Goal: Information Seeking & Learning: Learn about a topic

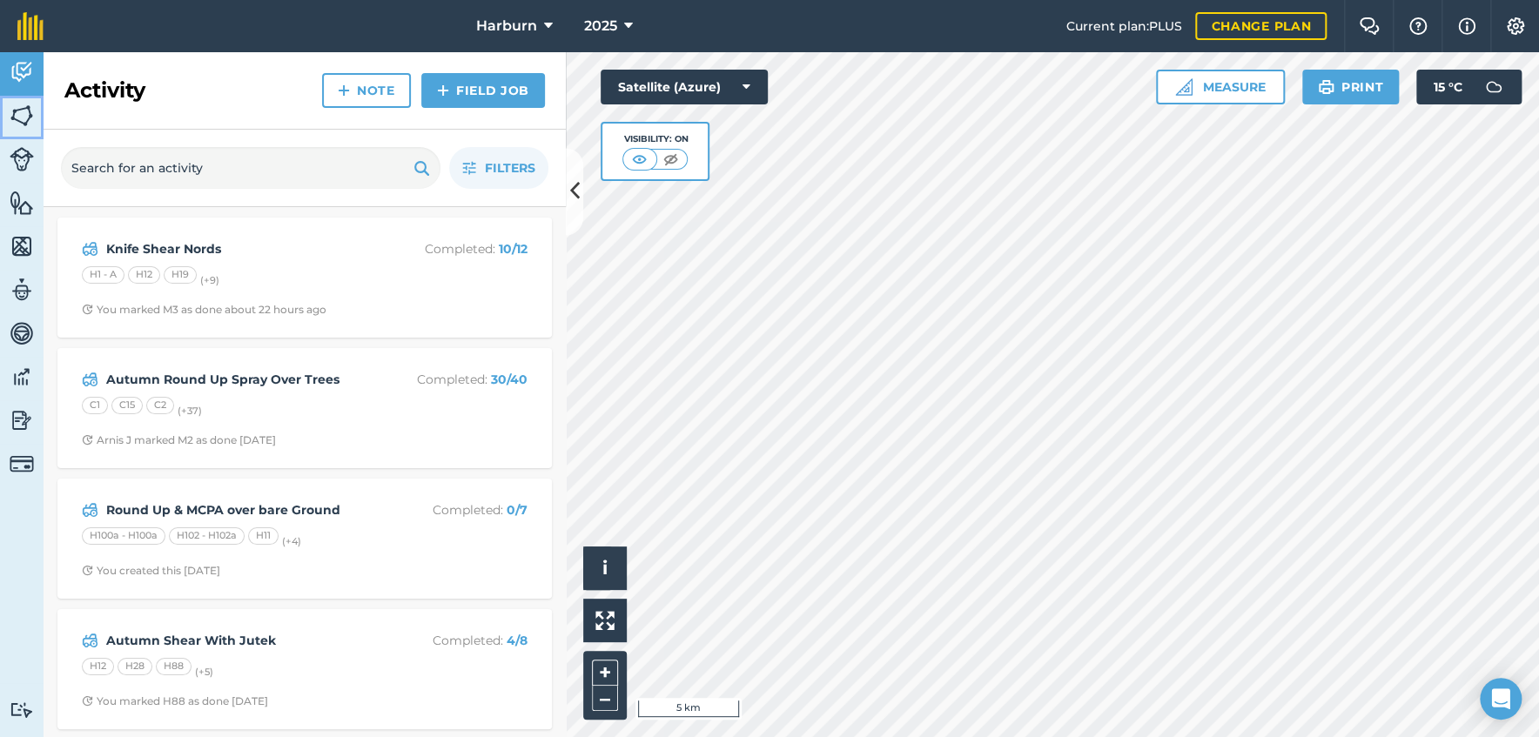
click at [19, 118] on img at bounding box center [22, 116] width 24 height 26
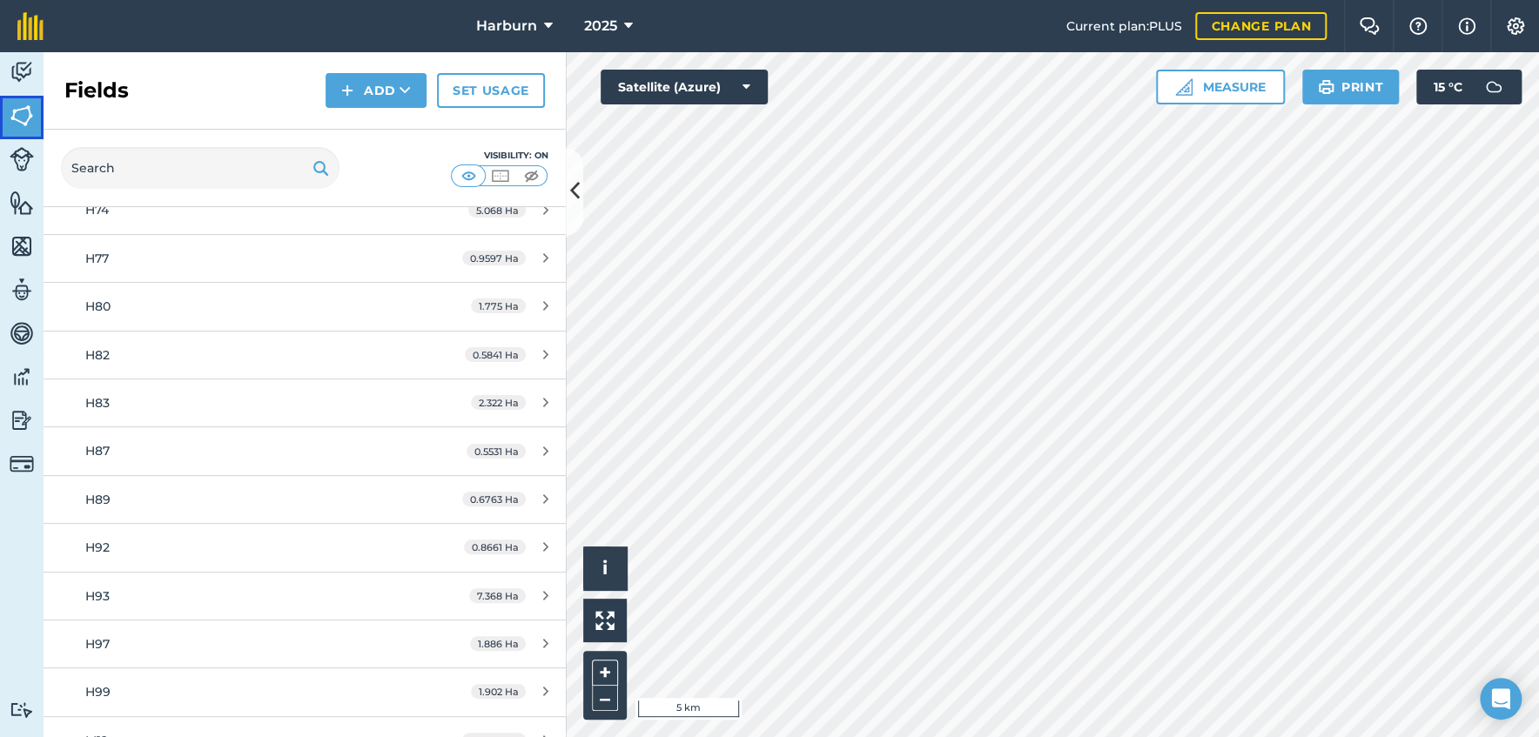
scroll to position [12374, 0]
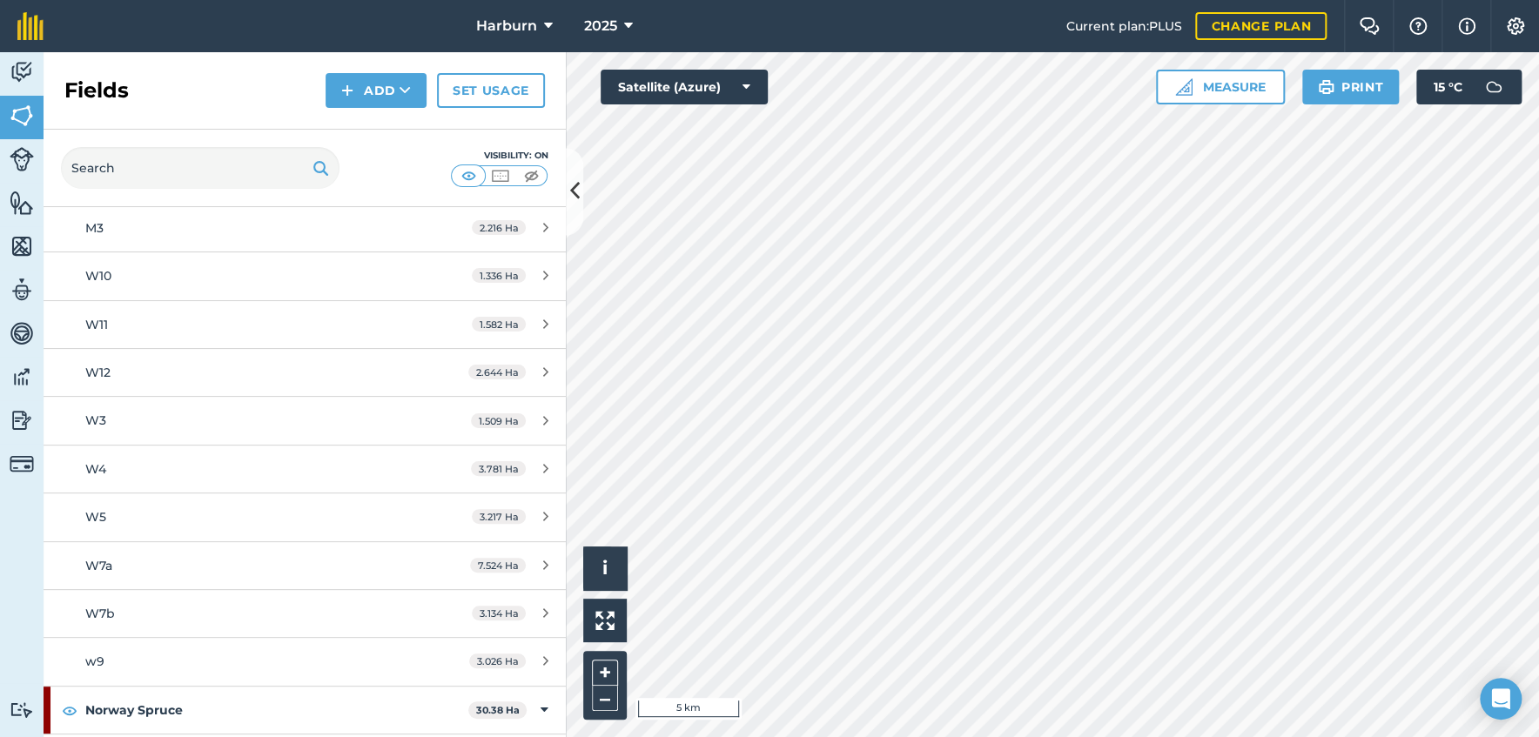
scroll to position [5943, 0]
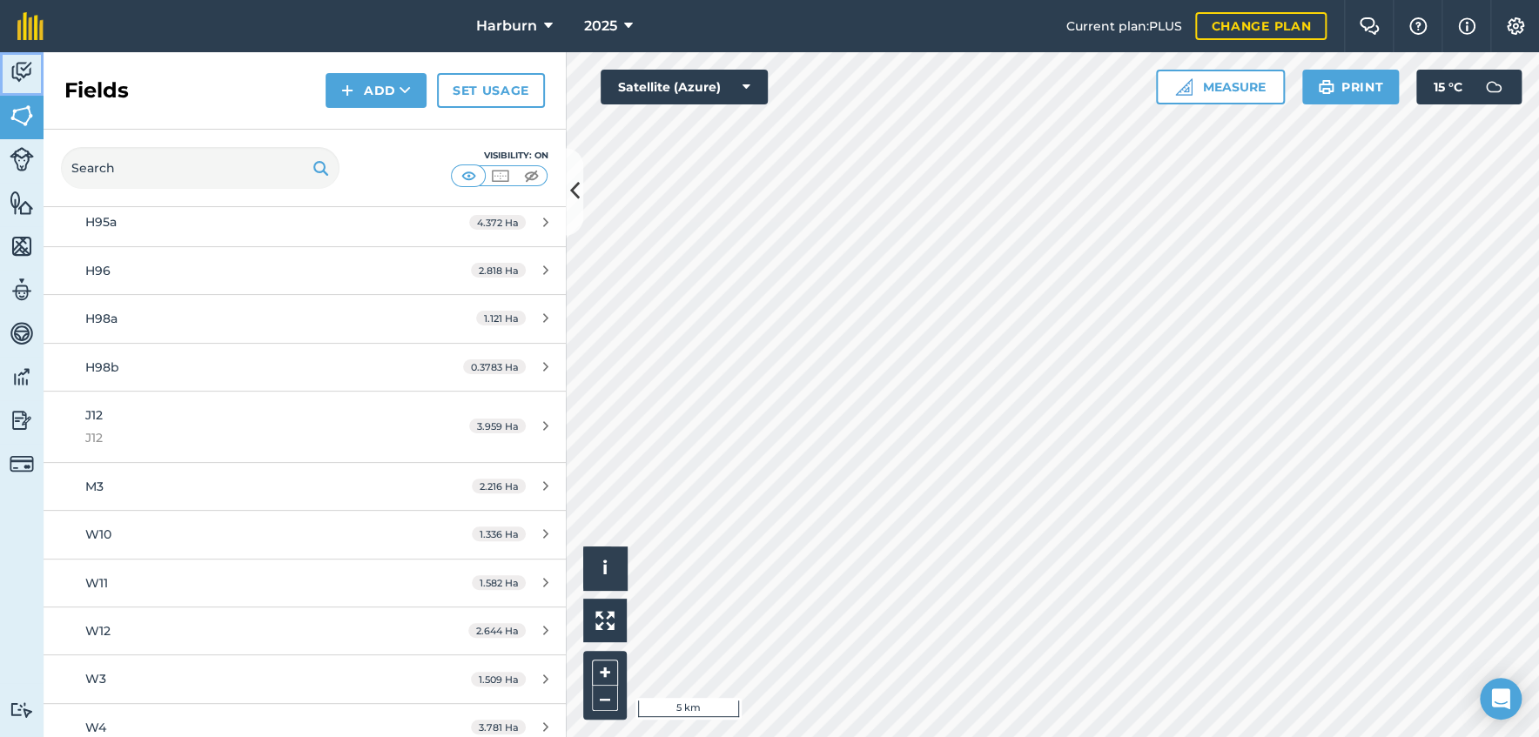
click at [23, 78] on img at bounding box center [22, 72] width 24 height 26
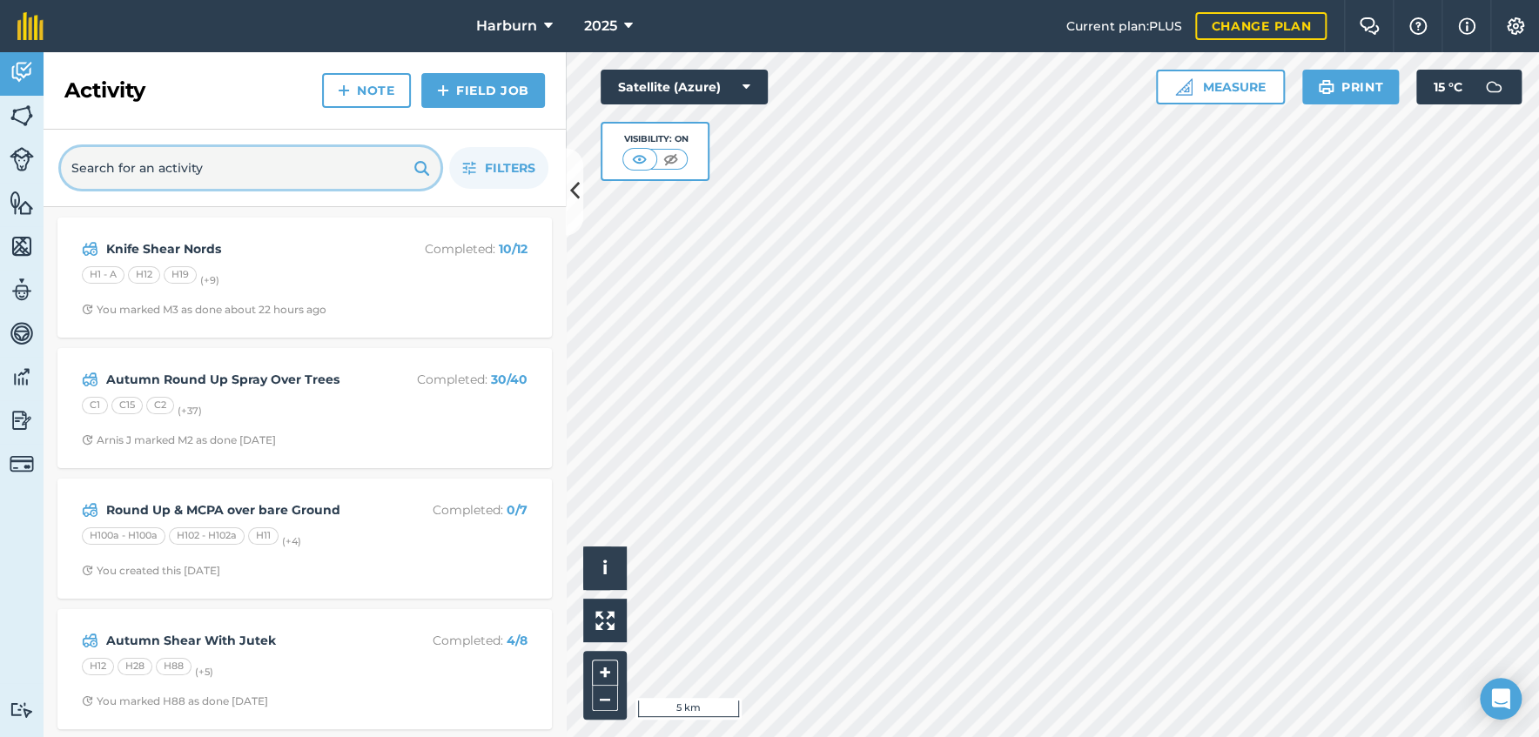
click at [191, 171] on input "text" at bounding box center [250, 168] width 379 height 42
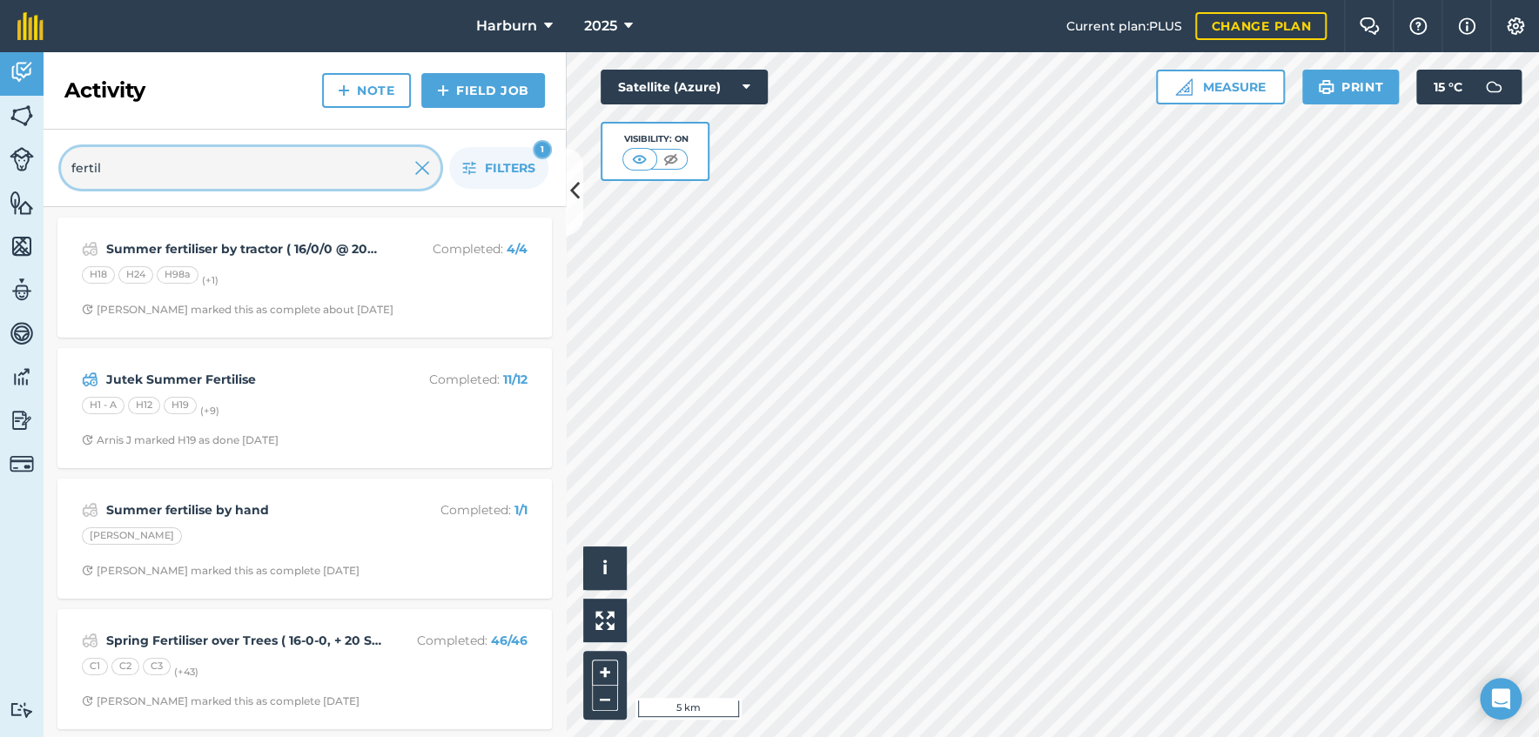
type input "fertil"
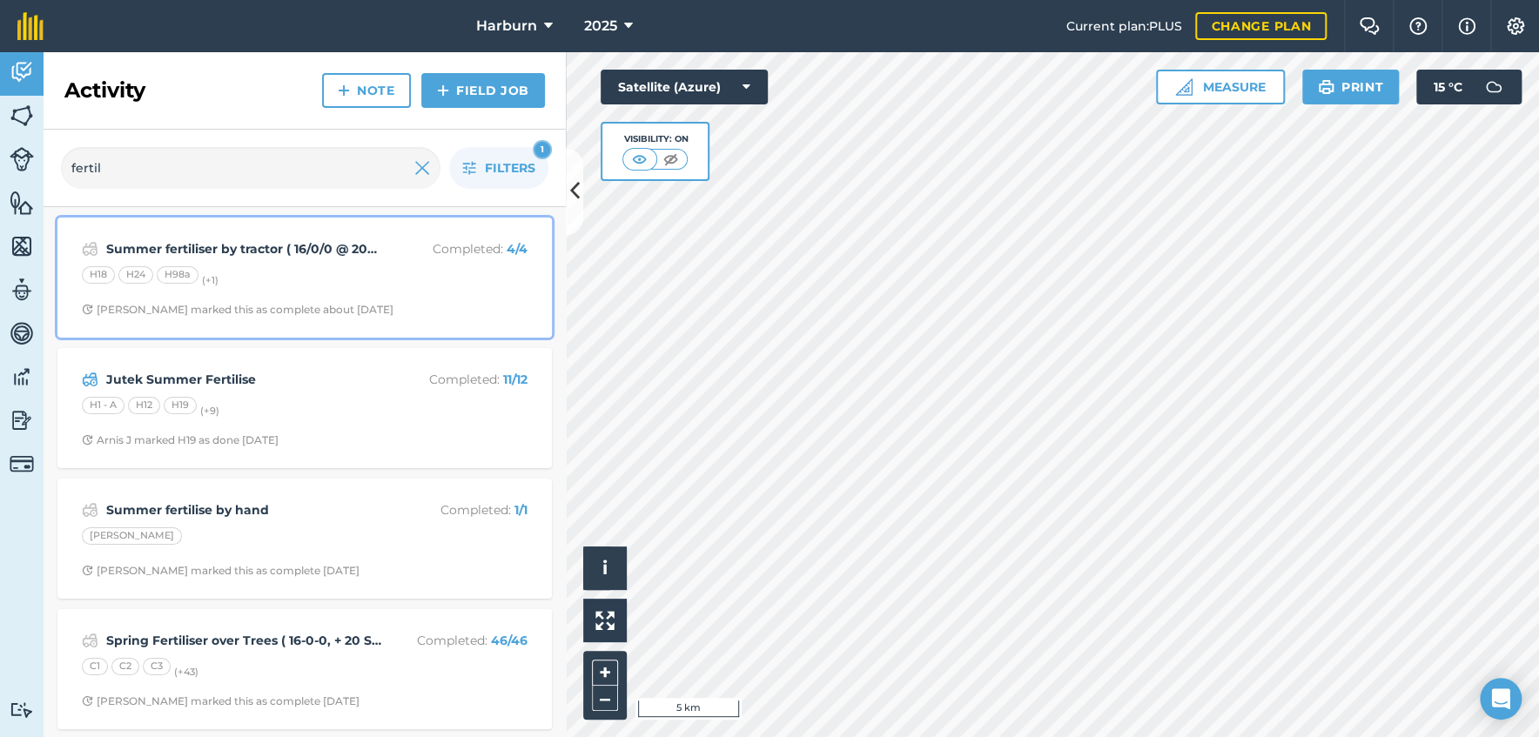
click at [165, 272] on div "H98a" at bounding box center [178, 274] width 42 height 17
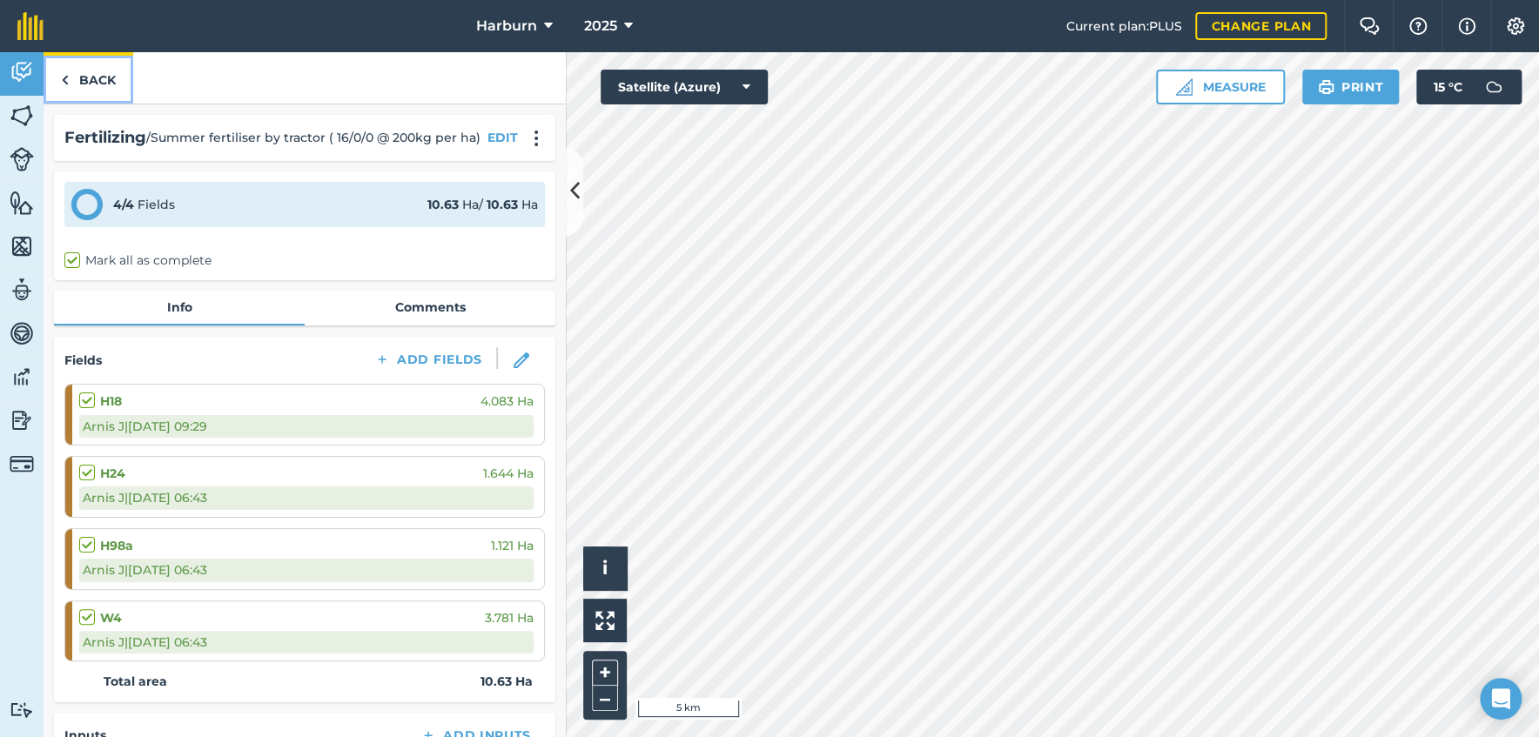
click at [65, 82] on img at bounding box center [65, 80] width 8 height 21
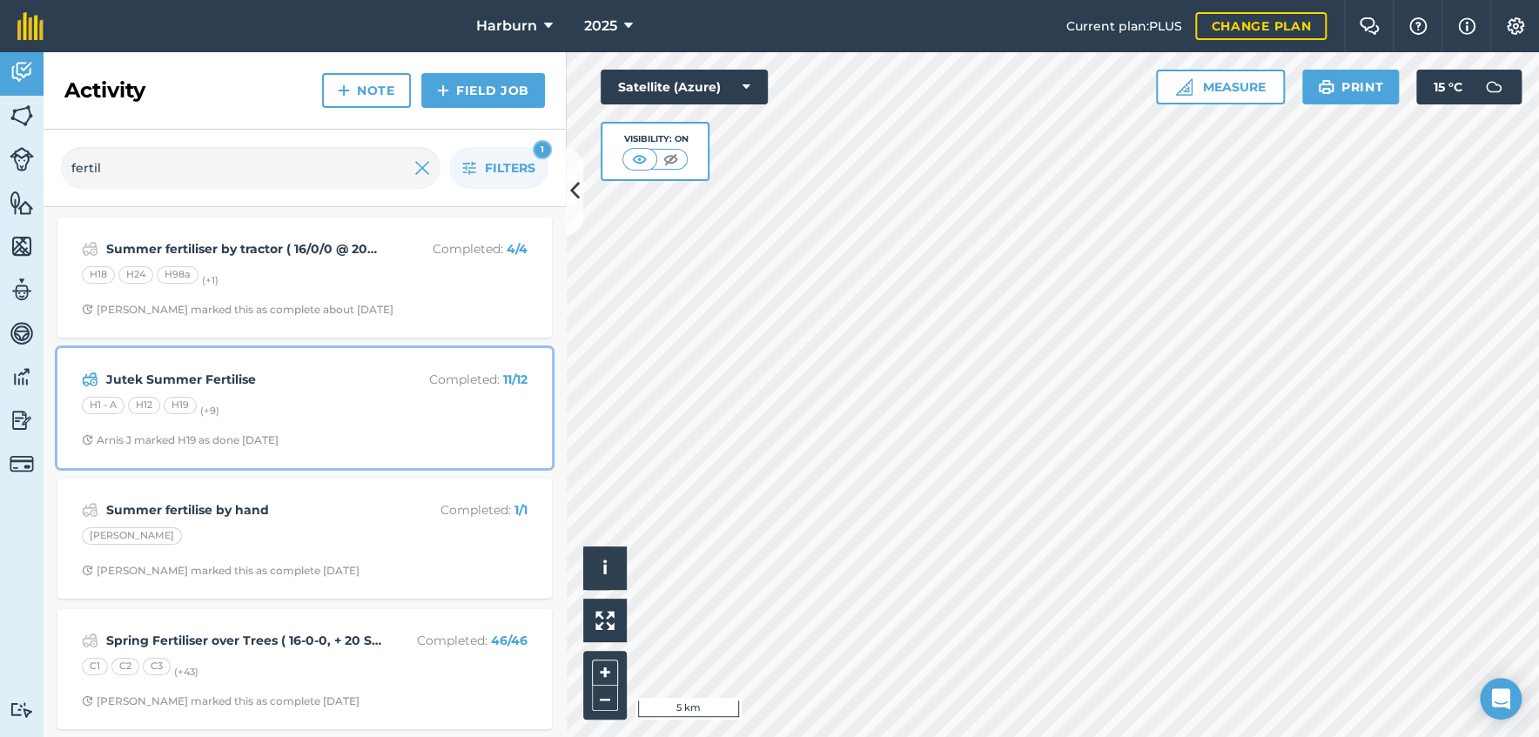
click at [169, 382] on strong "Jutek Summer Fertilise" at bounding box center [244, 379] width 276 height 19
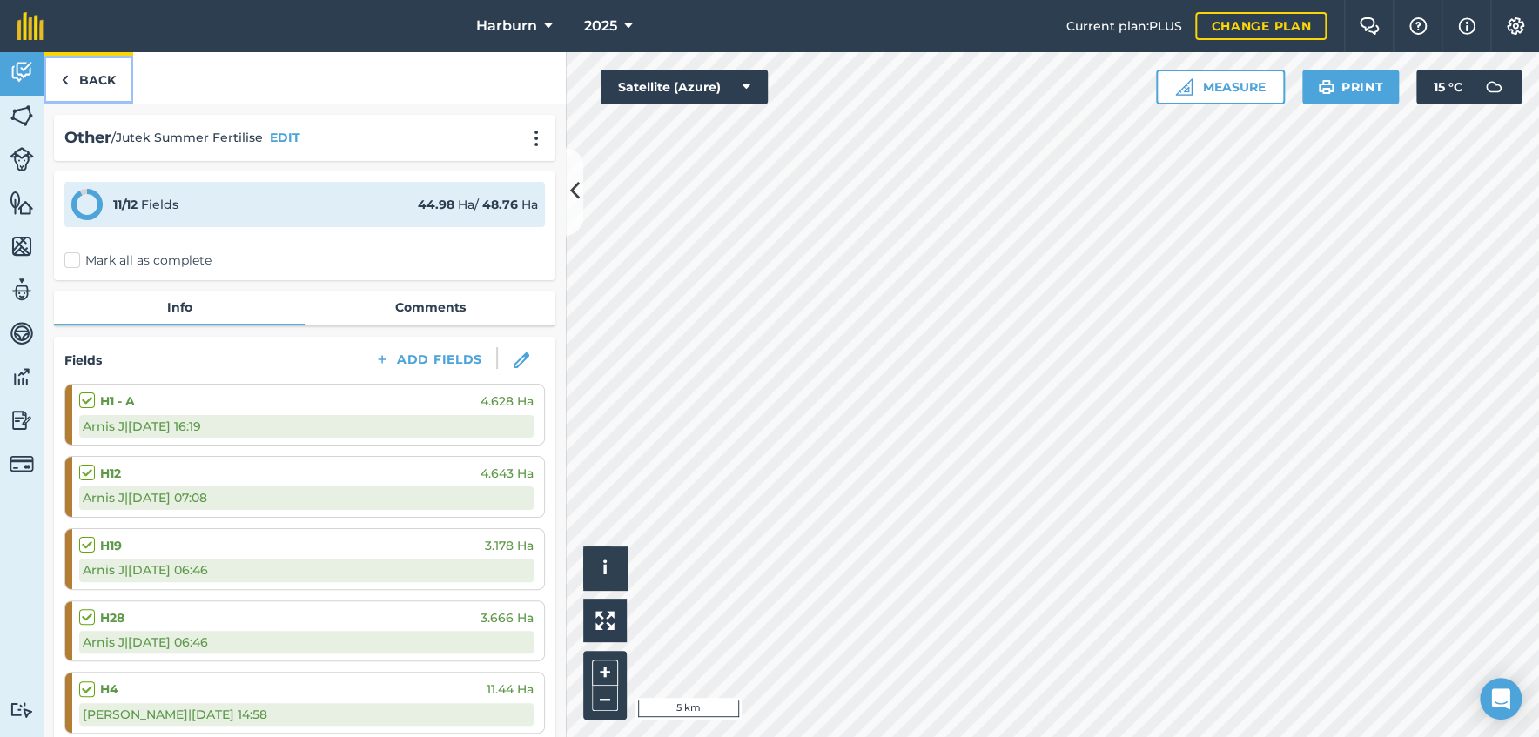
click at [64, 77] on img at bounding box center [65, 80] width 8 height 21
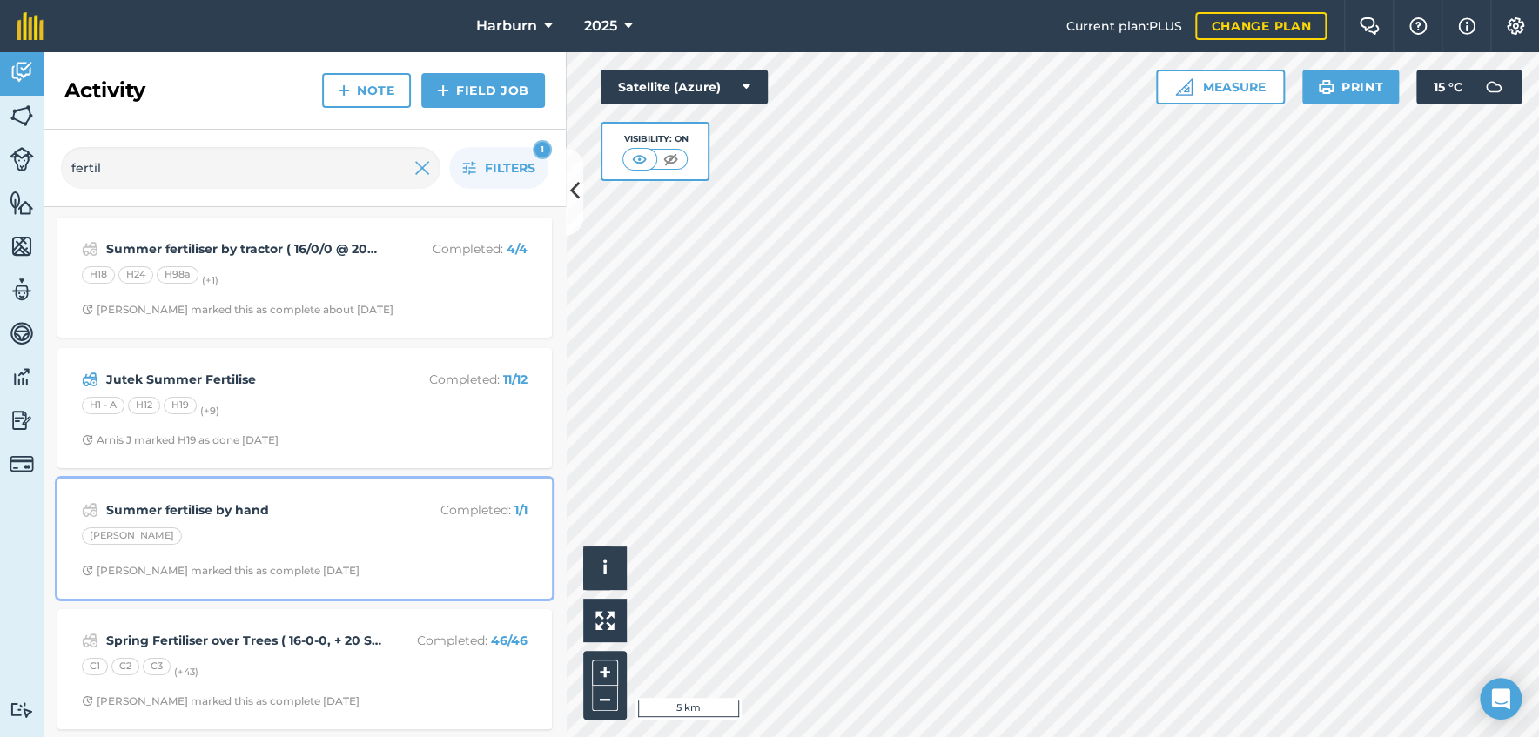
click at [174, 519] on strong "Summer fertilise by hand" at bounding box center [244, 509] width 276 height 19
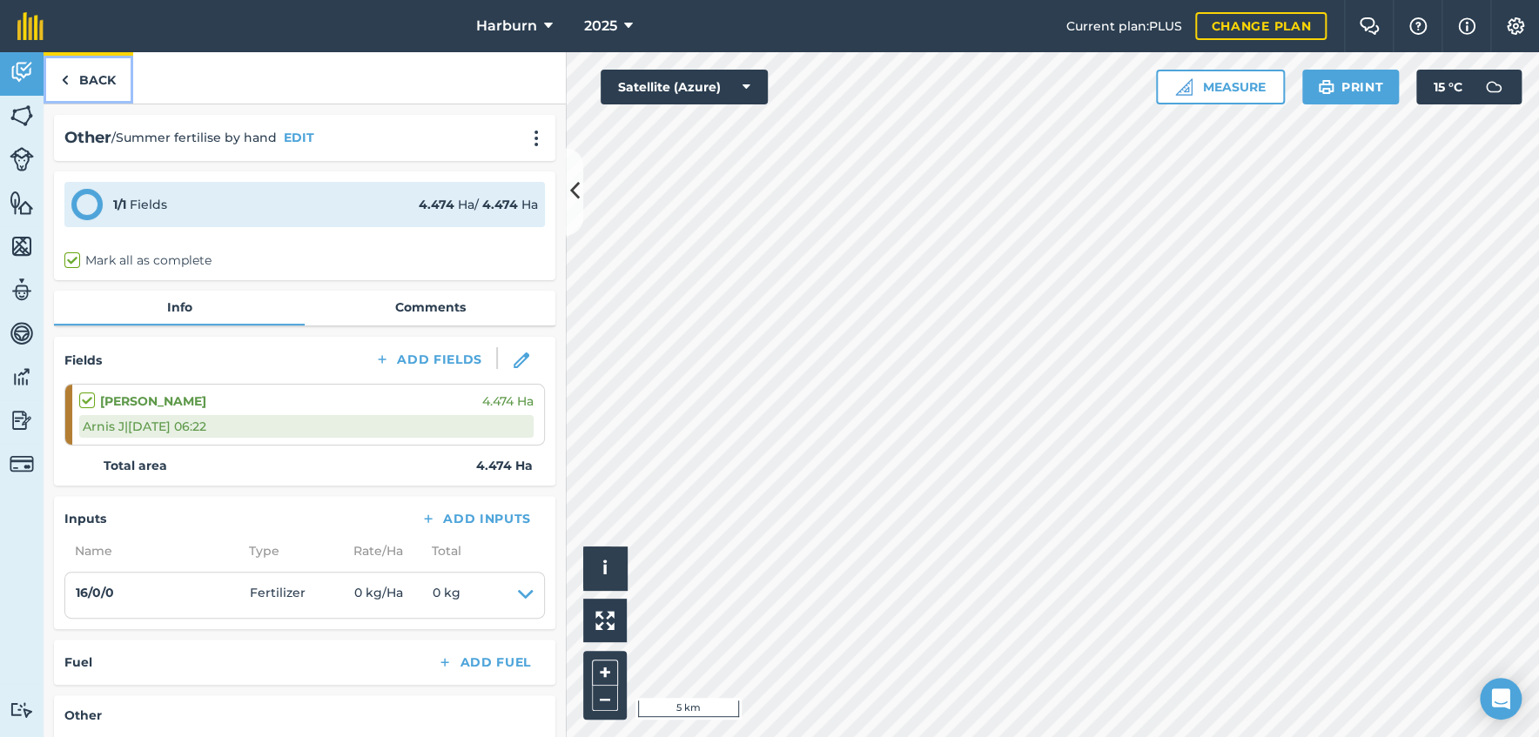
click at [68, 77] on img at bounding box center [65, 80] width 8 height 21
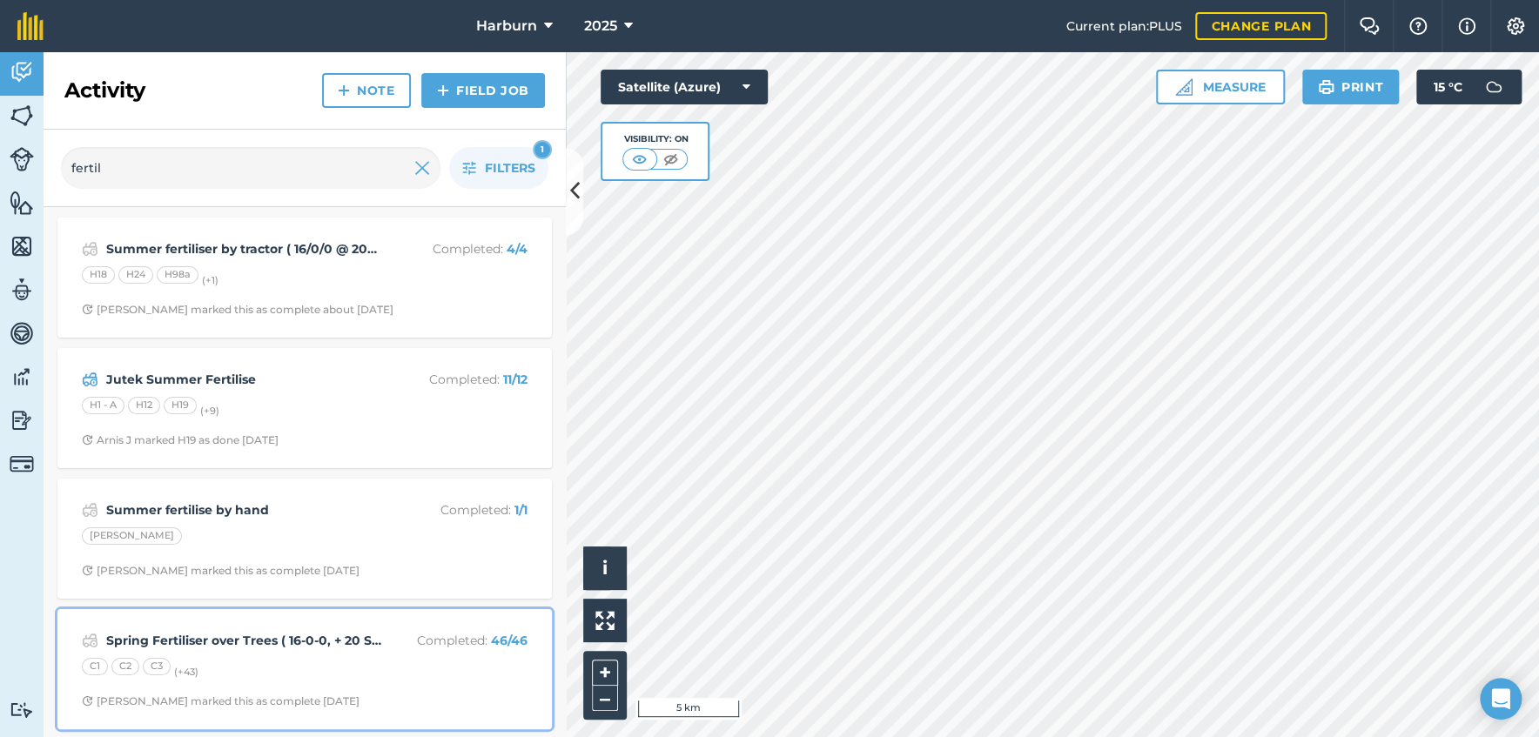
click at [131, 641] on strong "Spring Fertiliser over Trees ( 16-0-0, + 20 S03, 10MgO, 0.02B @ 375kg per ha" at bounding box center [244, 640] width 276 height 19
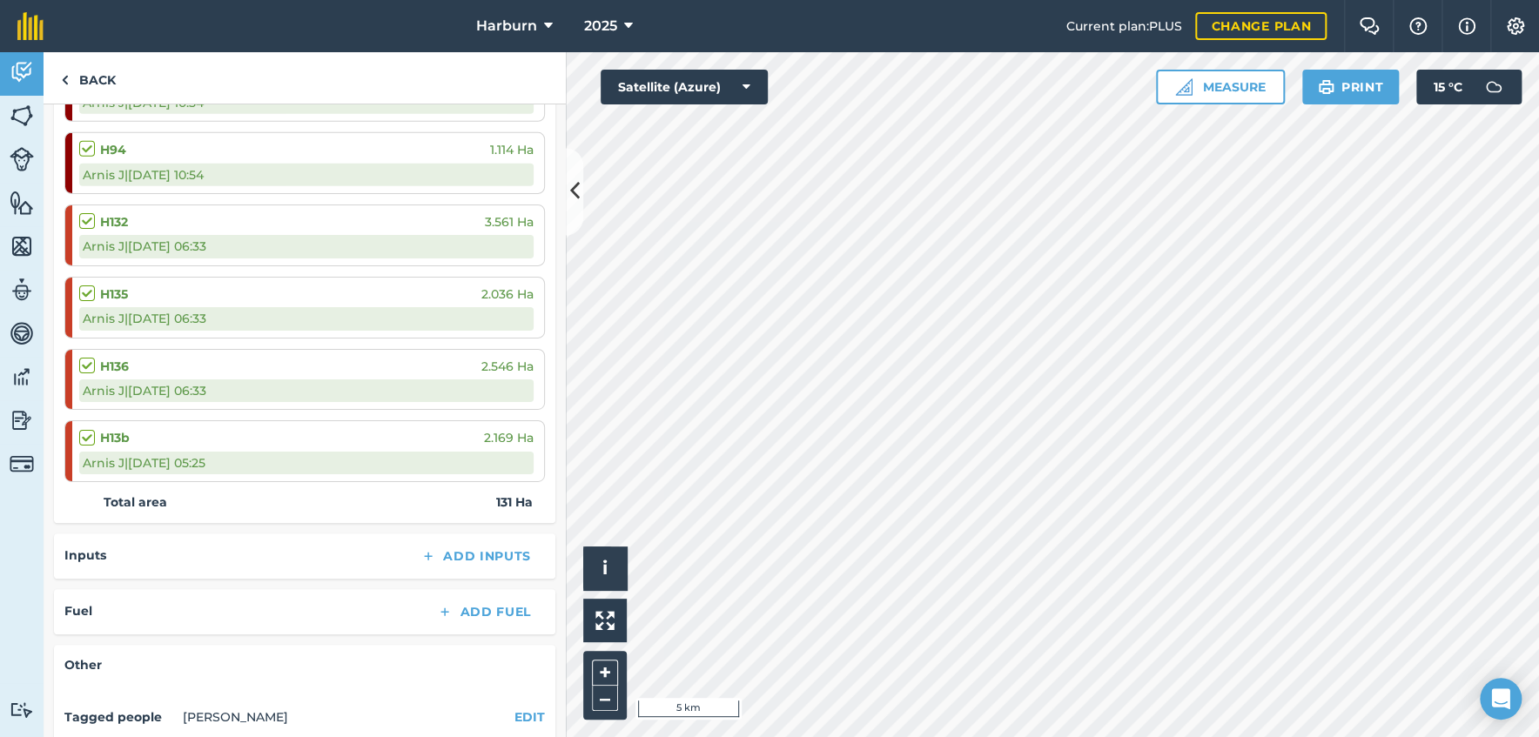
scroll to position [3353, 0]
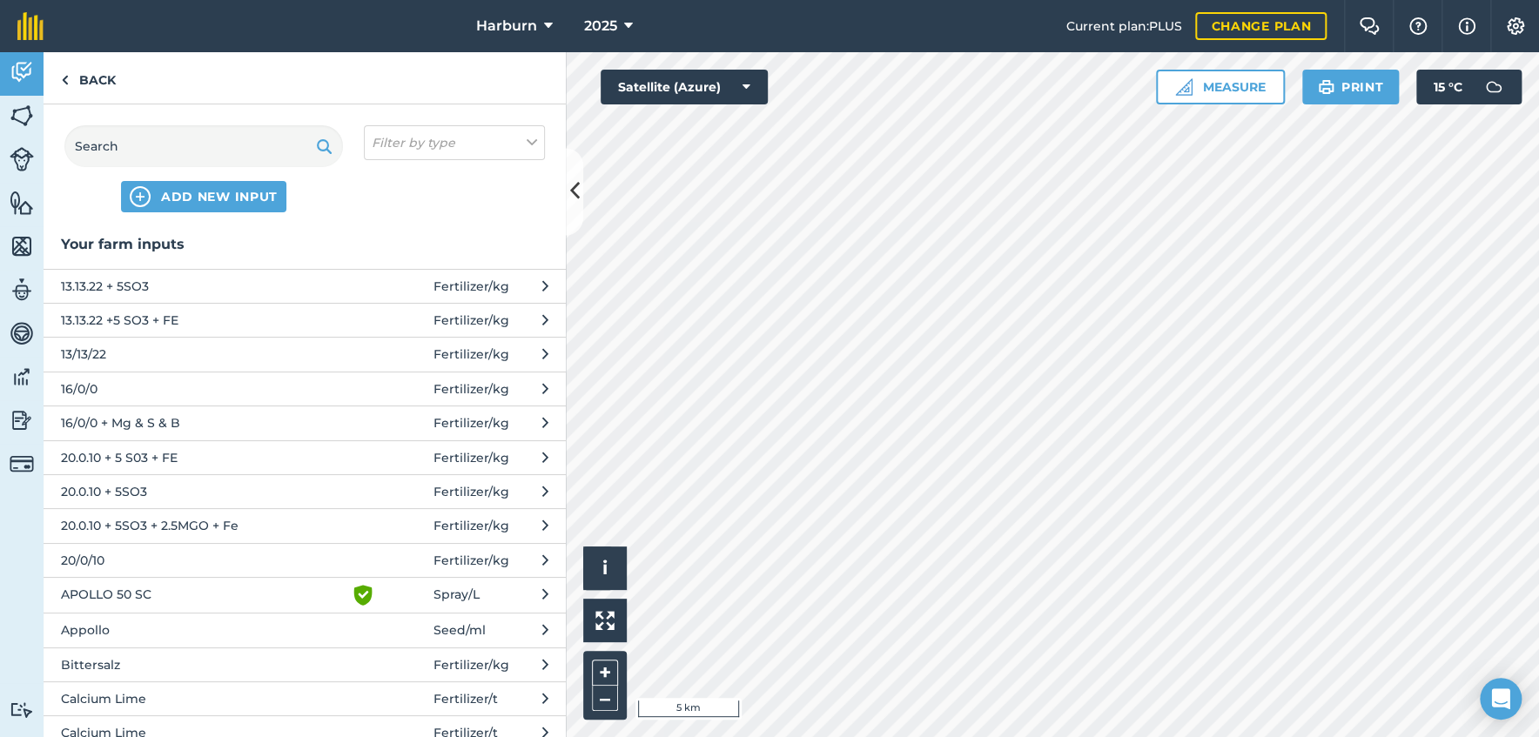
click at [131, 425] on span "16/0/0 + Mg & S & B" at bounding box center [203, 422] width 285 height 19
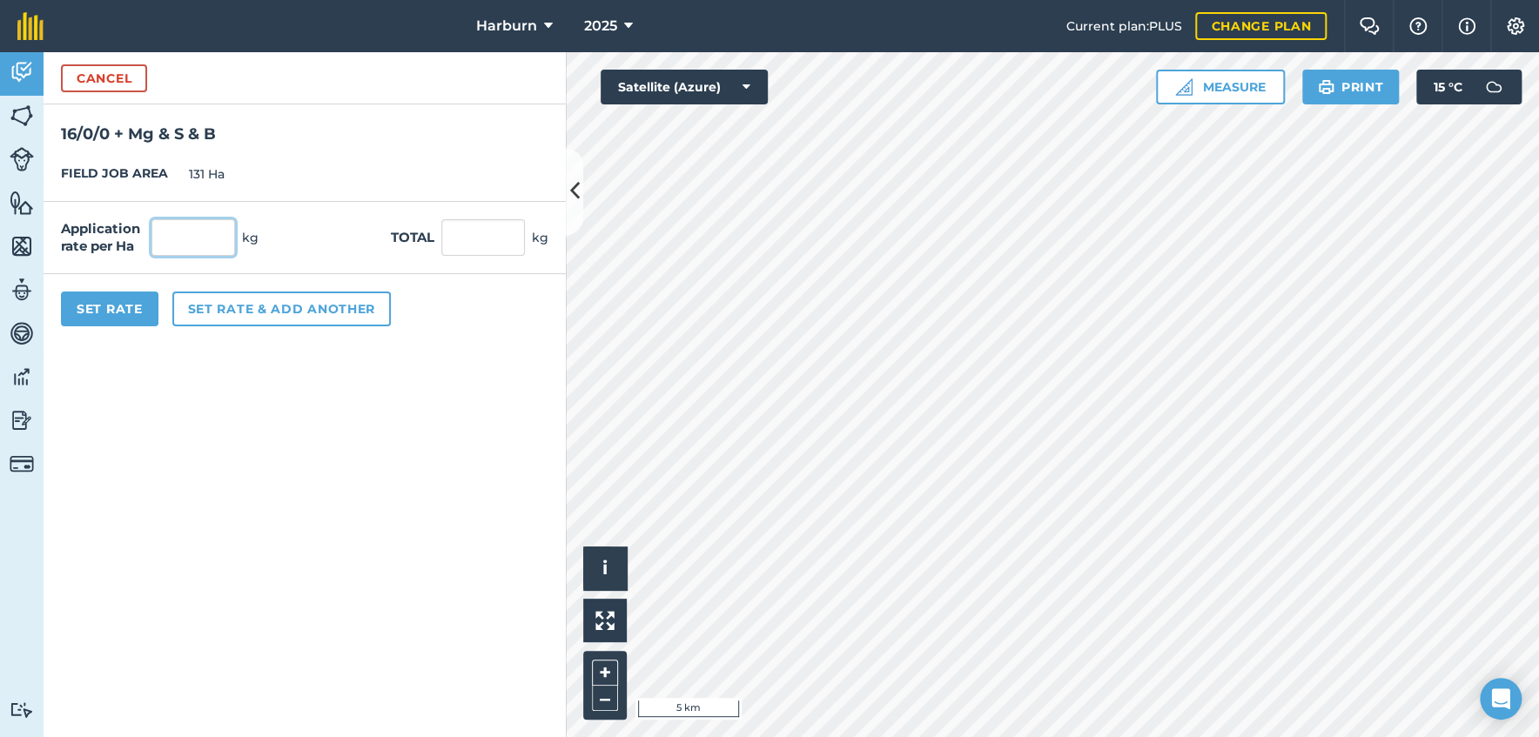
click at [196, 245] on input "text" at bounding box center [193, 237] width 84 height 37
type input "375"
type input "49,125"
click at [144, 304] on button "Set Rate" at bounding box center [109, 309] width 97 height 35
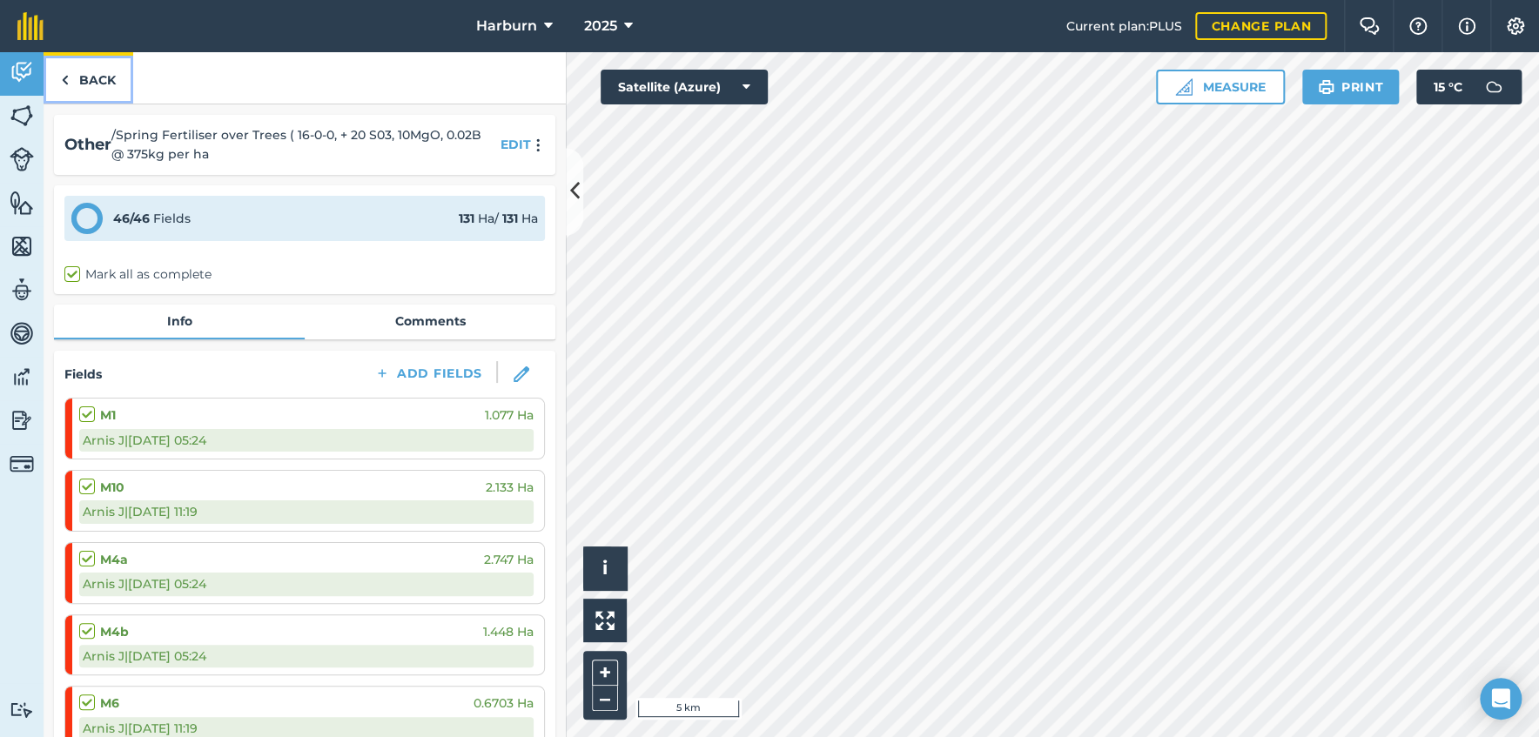
click at [66, 79] on img at bounding box center [65, 80] width 8 height 21
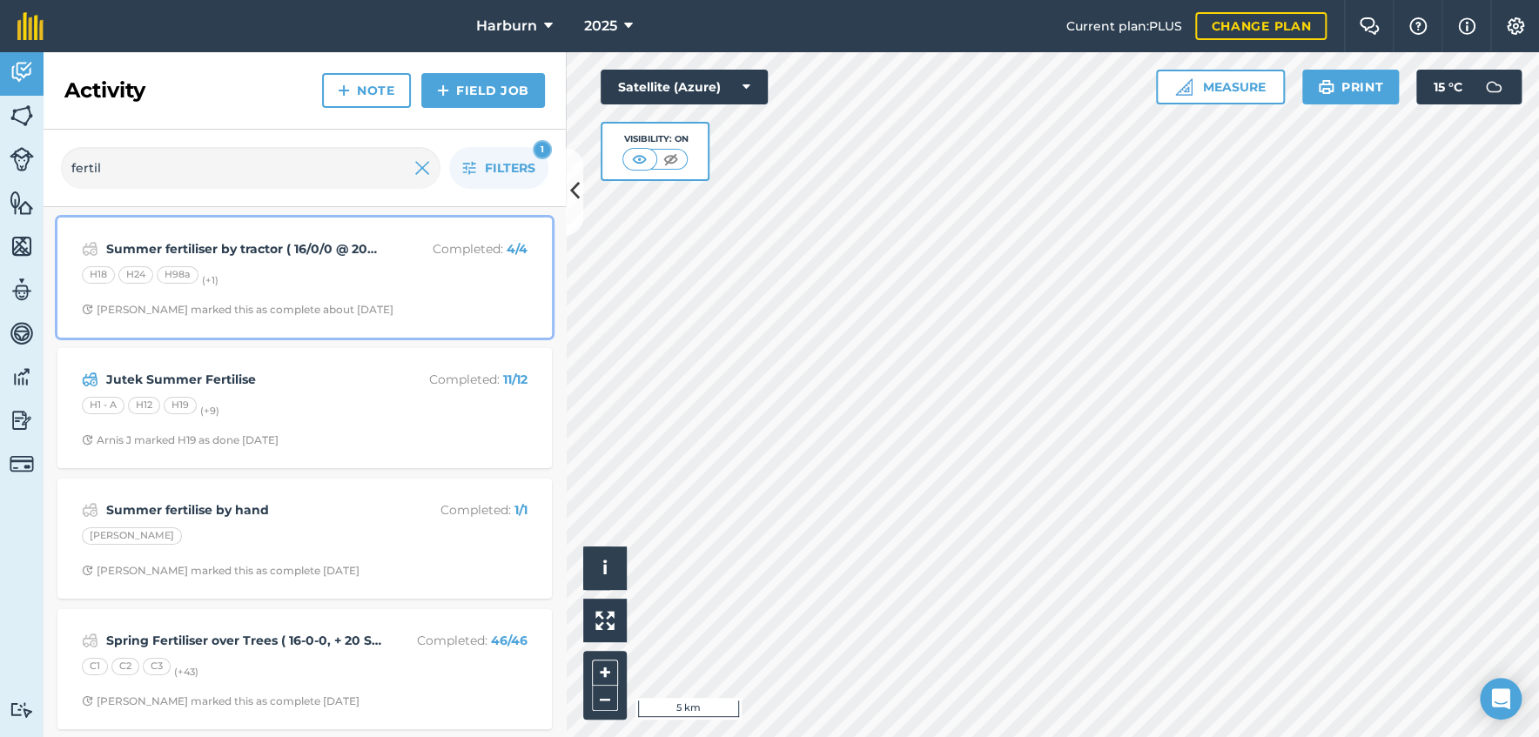
click at [251, 299] on div "Summer fertiliser by tractor ( 16/0/0 @ 200kg per ha) Completed : 4 / 4 H18 H24…" at bounding box center [304, 277] width 473 height 99
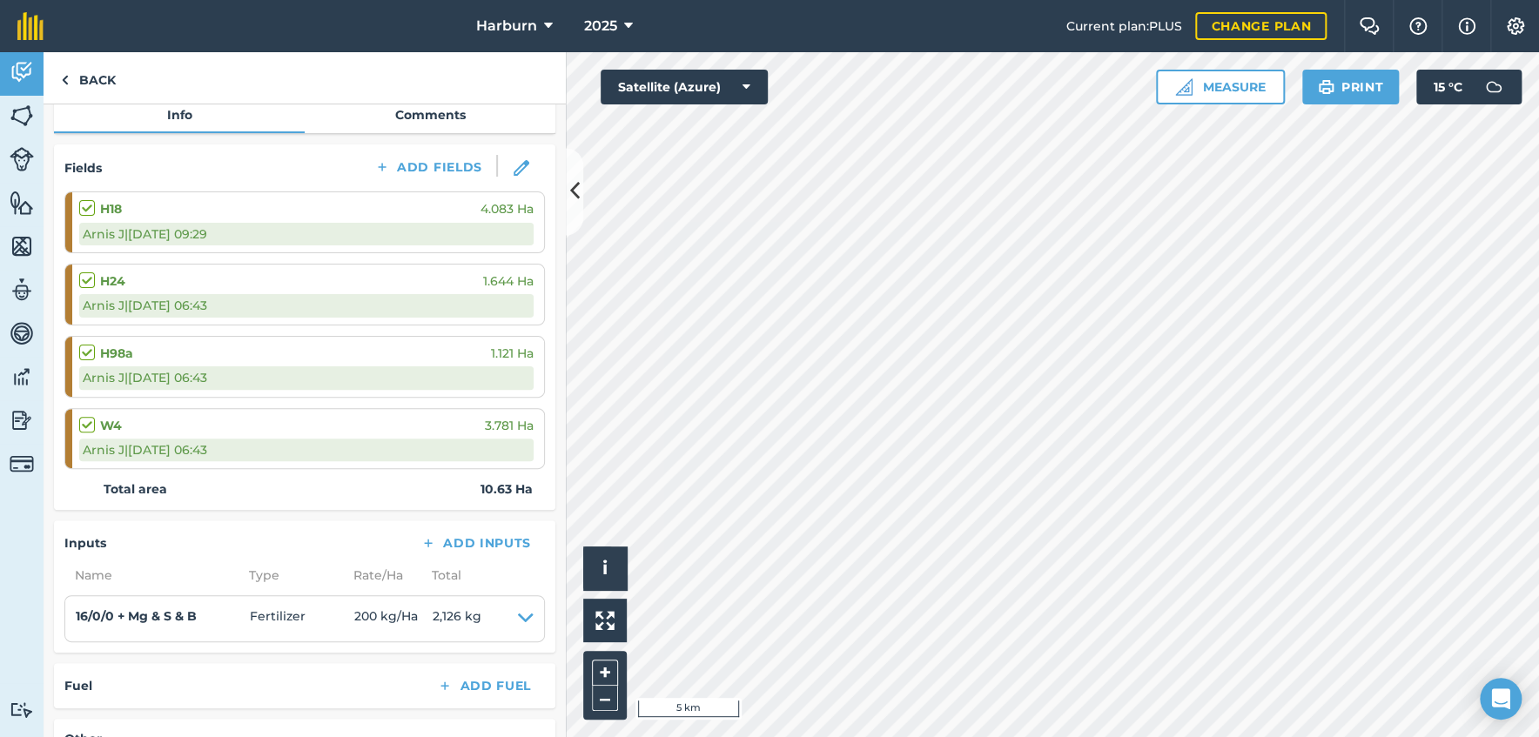
scroll to position [193, 0]
click at [65, 81] on img at bounding box center [65, 80] width 8 height 21
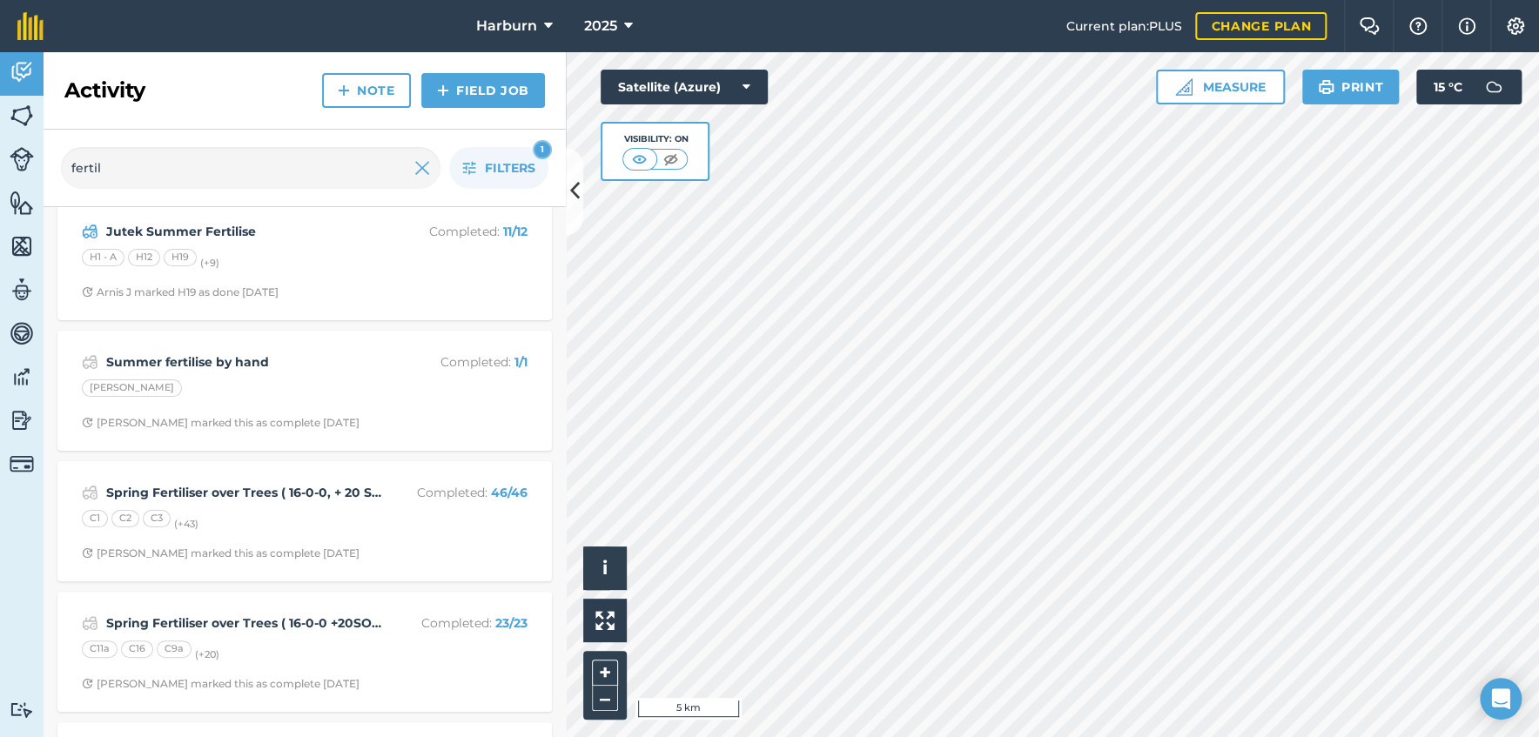
scroll to position [193, 0]
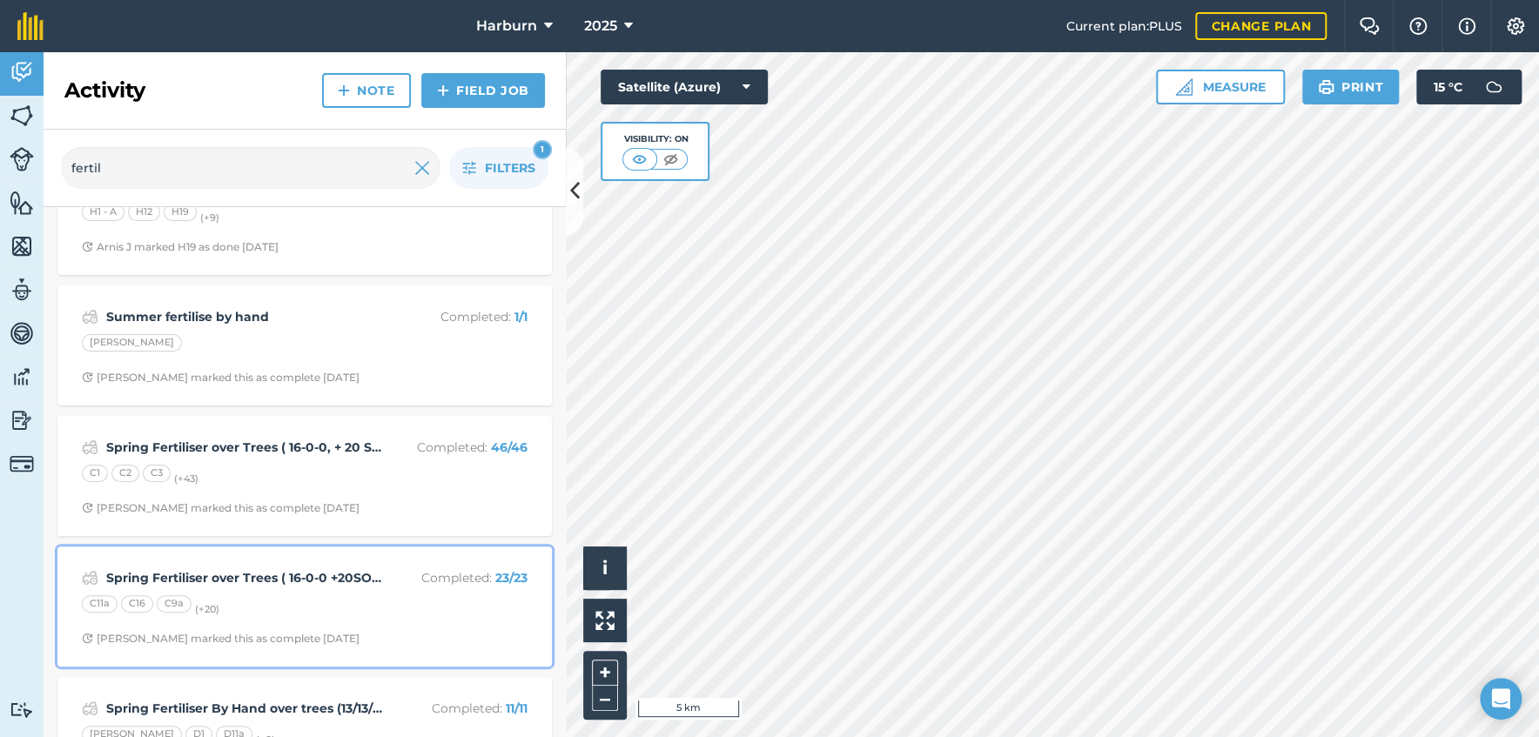
click at [192, 627] on div "Spring Fertiliser over Trees ( 16-0-0 +20SO3, 10Mg0, 0.02B ) @ 500KG per Ha Com…" at bounding box center [304, 606] width 473 height 99
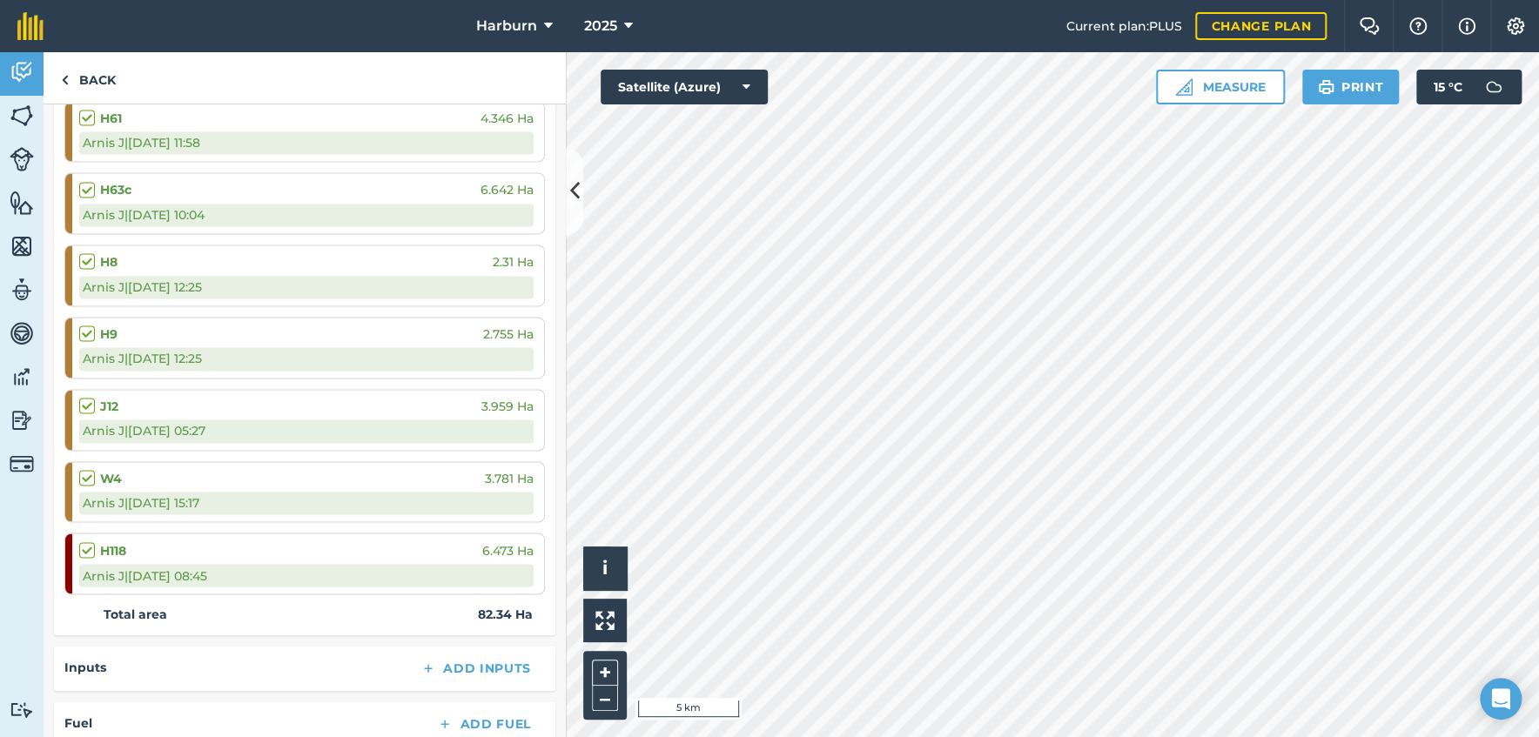
scroll to position [1701, 0]
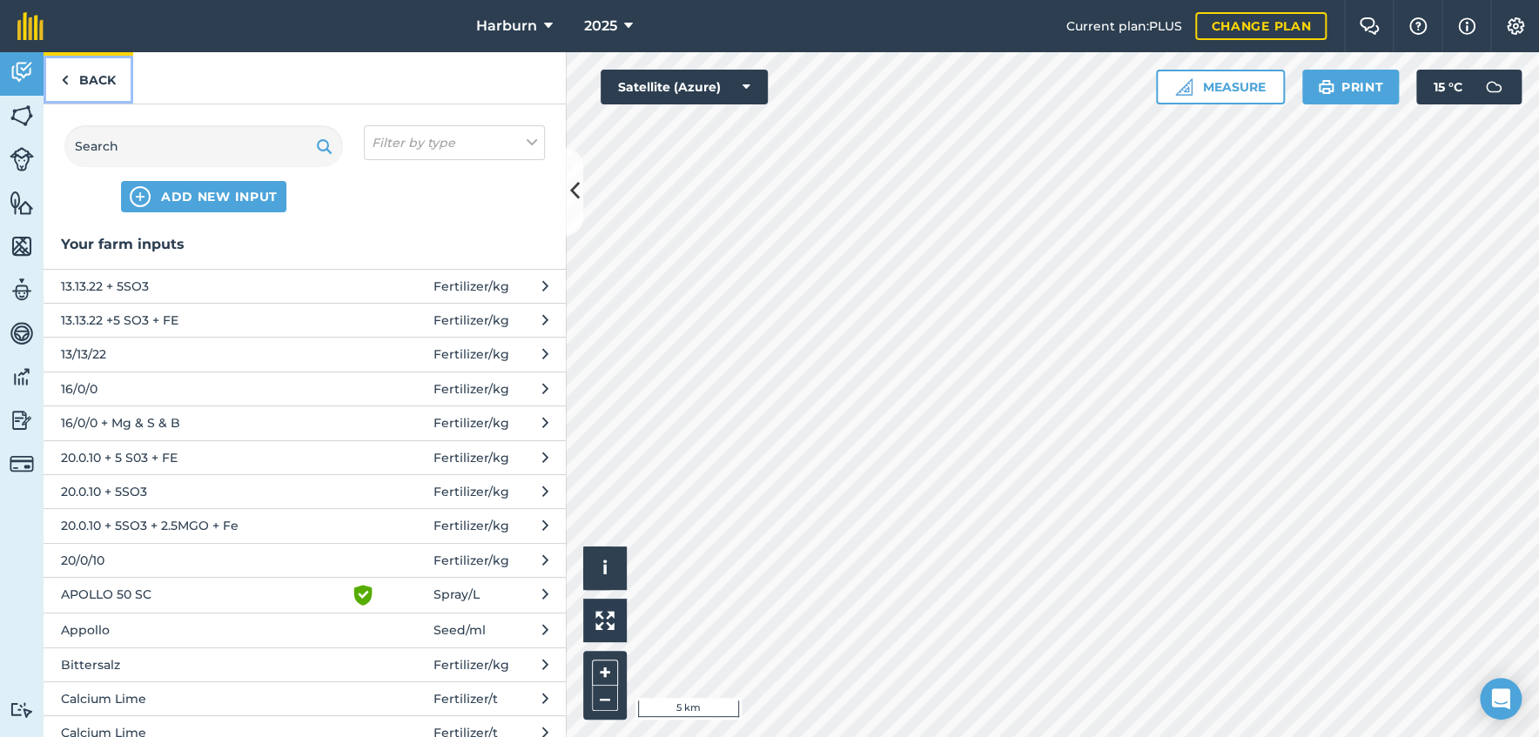
click at [65, 82] on img at bounding box center [65, 80] width 8 height 21
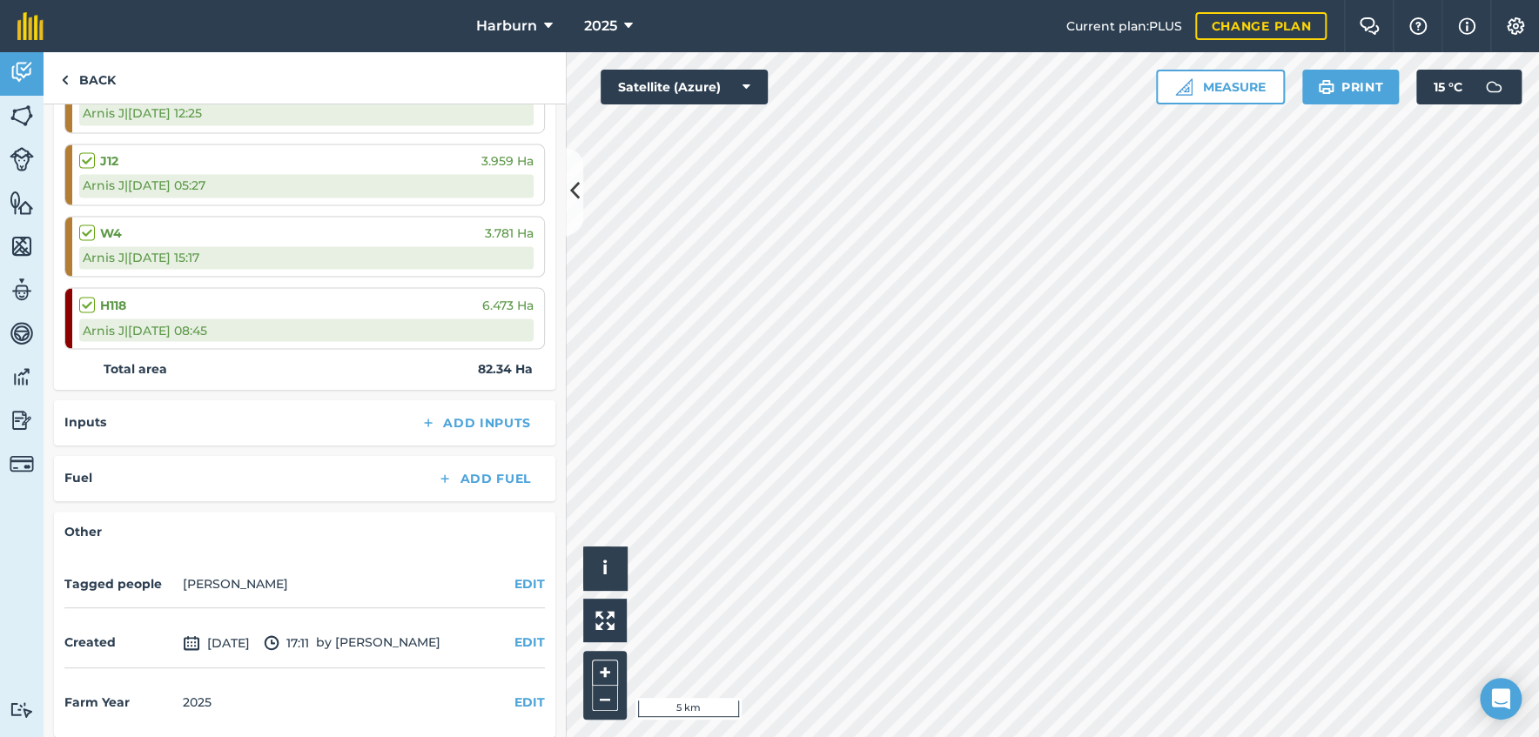
scroll to position [1701, 0]
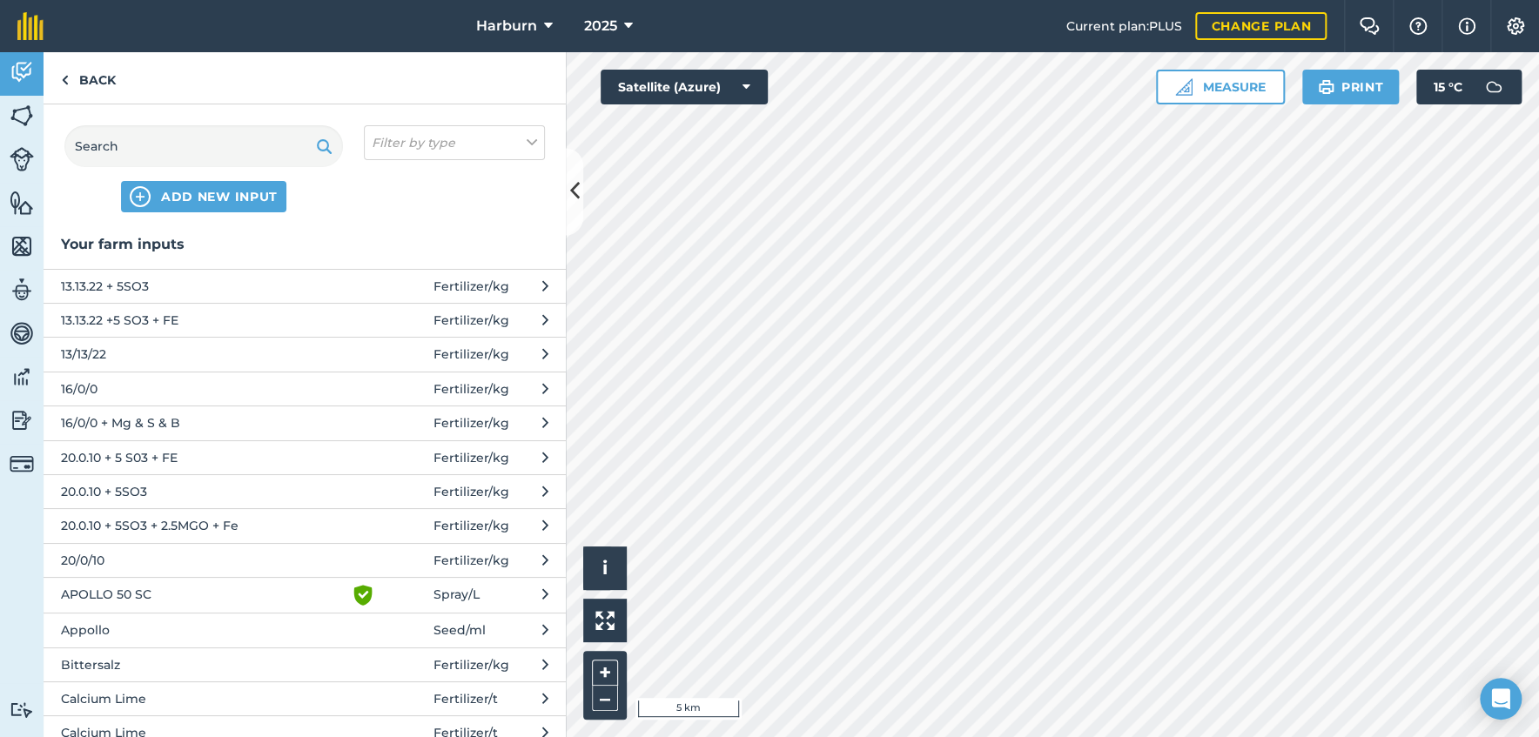
click at [143, 425] on span "16/0/0 + Mg & S & B" at bounding box center [203, 422] width 285 height 19
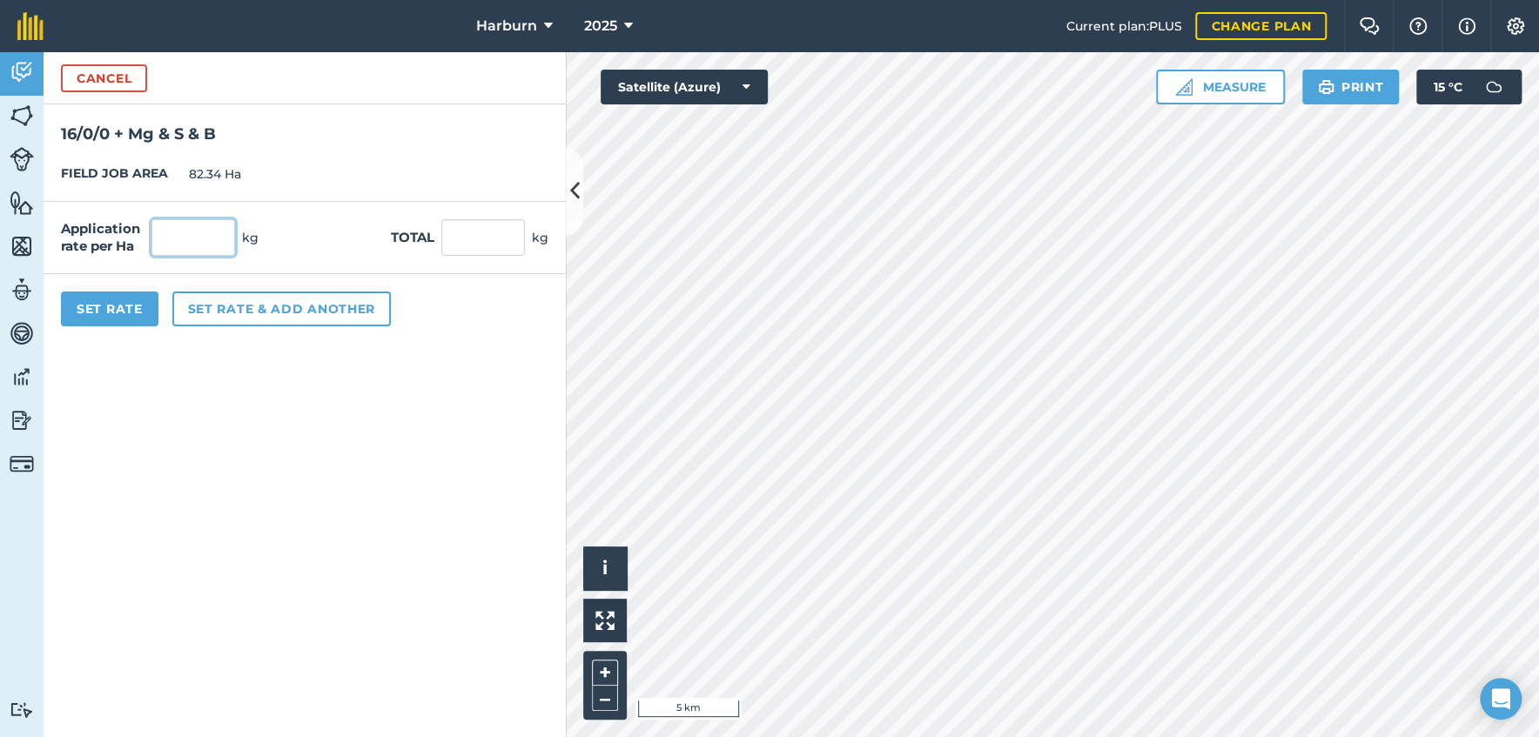
click at [186, 244] on input "text" at bounding box center [193, 237] width 84 height 37
type input "500"
type input "41,170"
click at [109, 308] on button "Set Rate" at bounding box center [109, 309] width 97 height 35
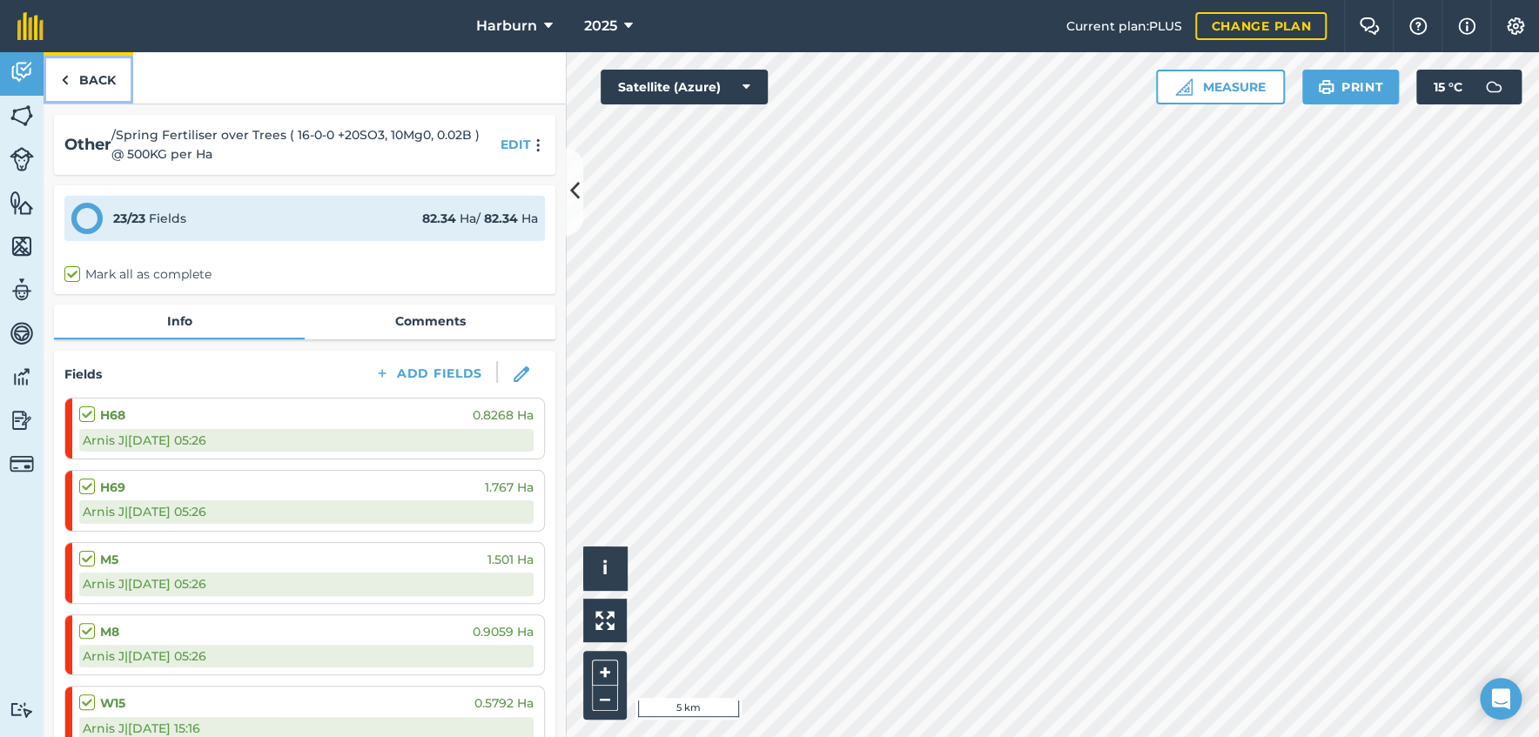
click at [65, 79] on img at bounding box center [65, 80] width 8 height 21
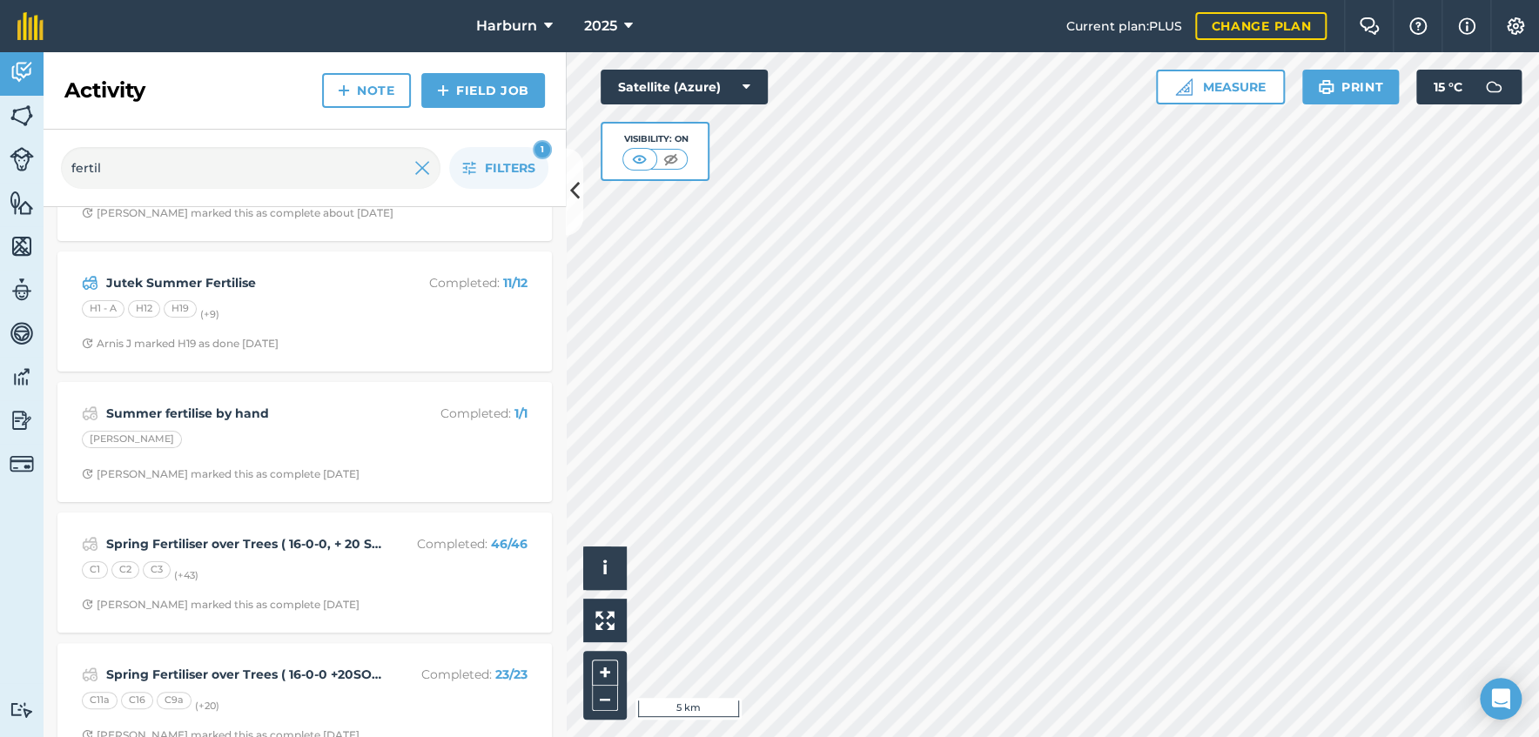
scroll to position [193, 0]
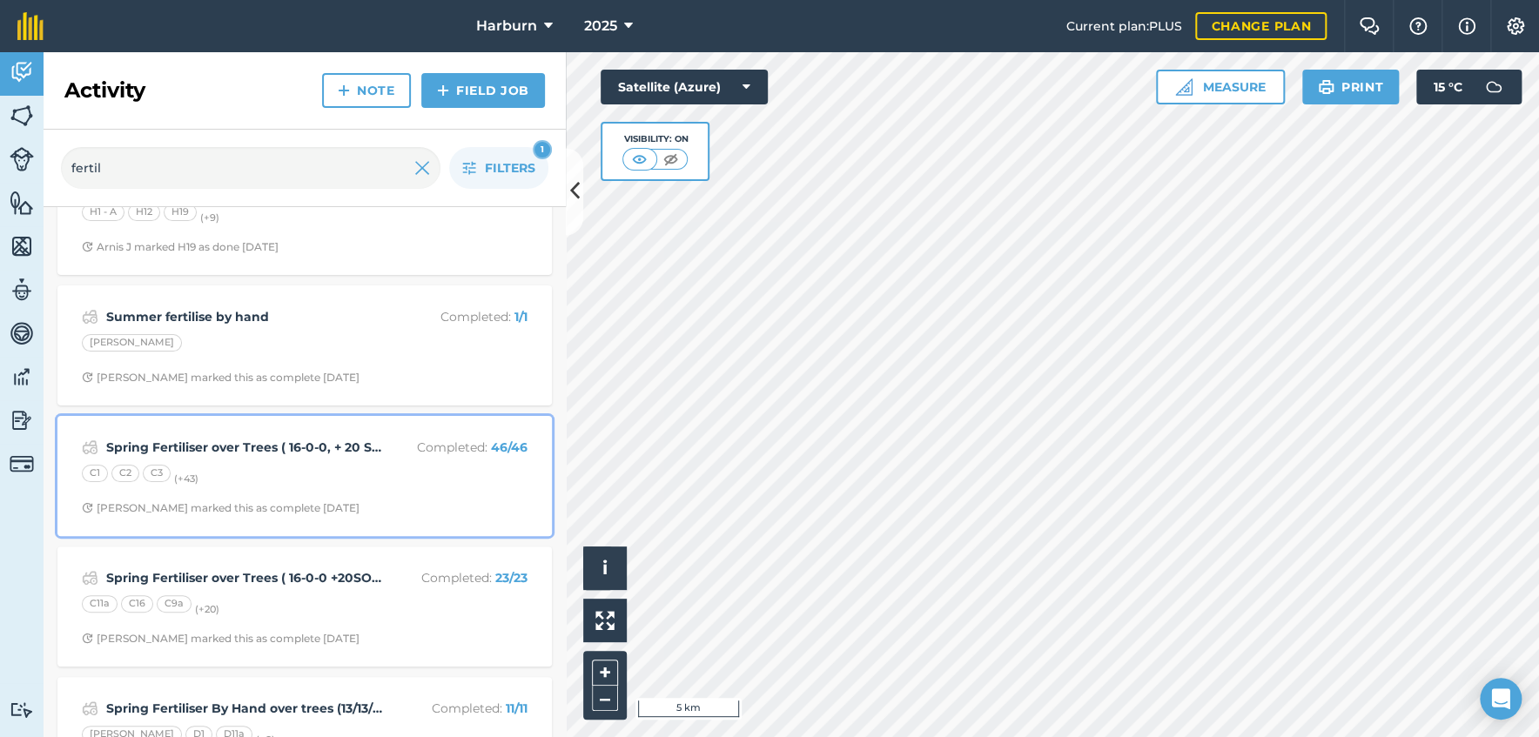
click at [140, 483] on div "C1 C2 C3 (+ 43 )" at bounding box center [305, 476] width 446 height 23
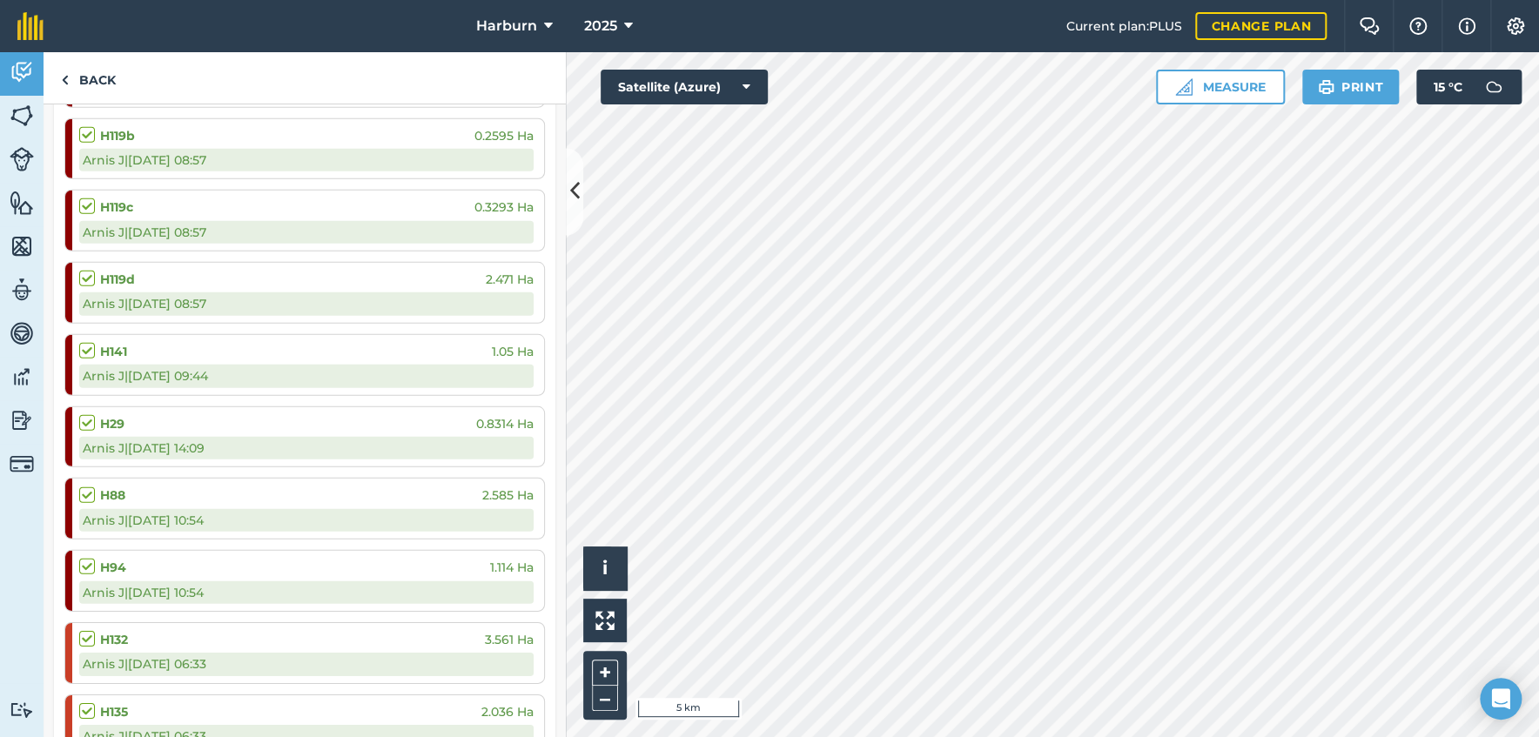
scroll to position [2708, 0]
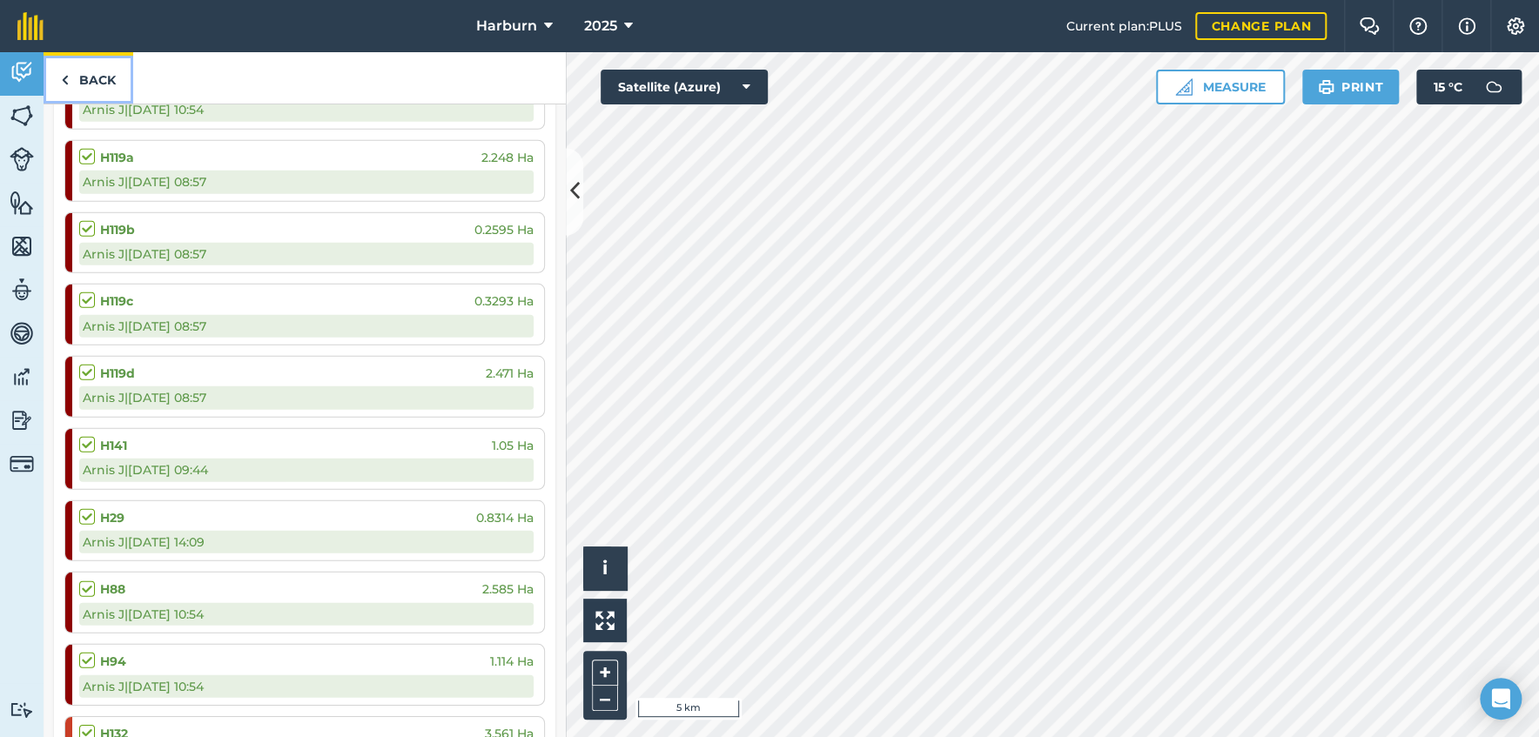
click at [65, 80] on img at bounding box center [65, 80] width 8 height 21
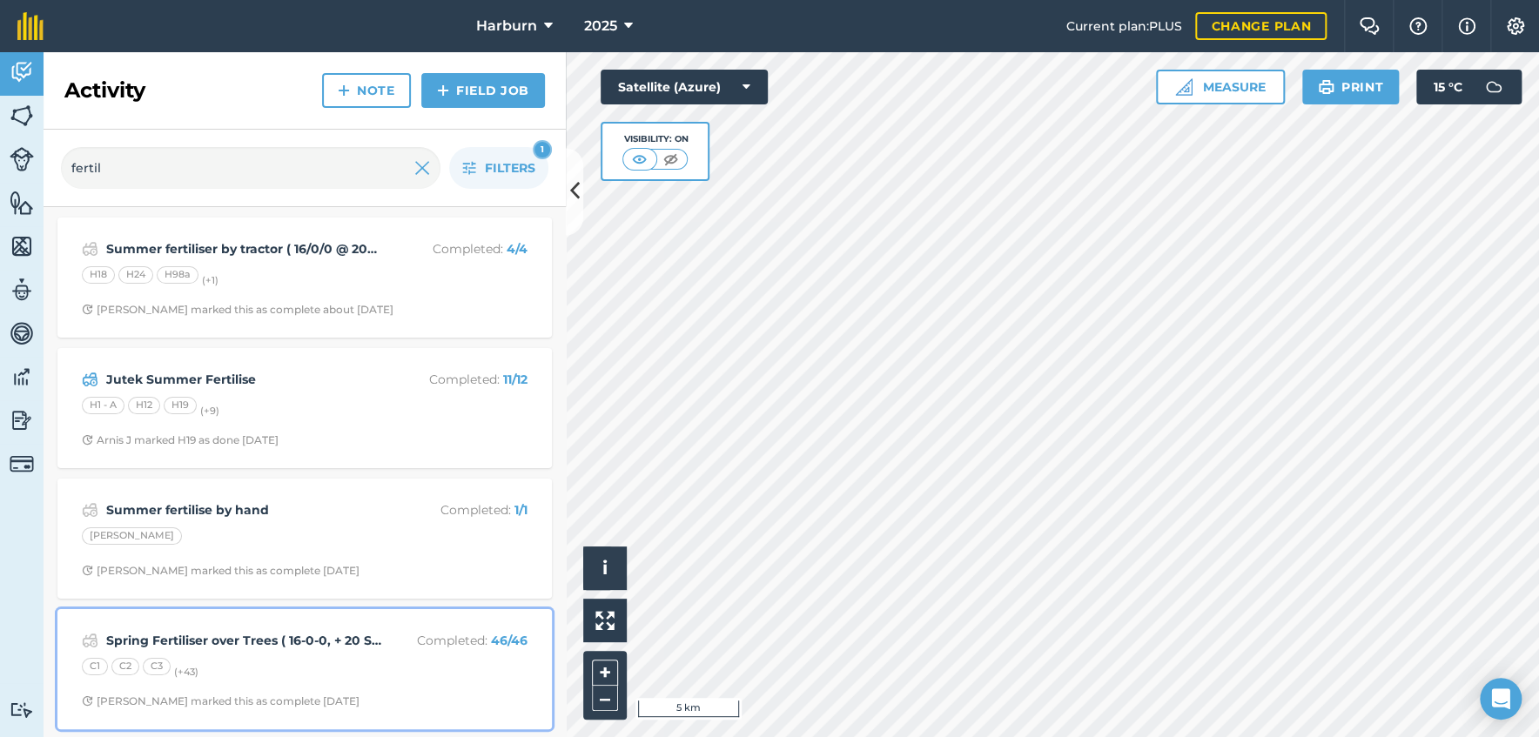
click at [188, 643] on strong "Spring Fertiliser over Trees ( 16-0-0, + 20 S03, 10MgO, 0.02B @ 375kg per ha" at bounding box center [244, 640] width 276 height 19
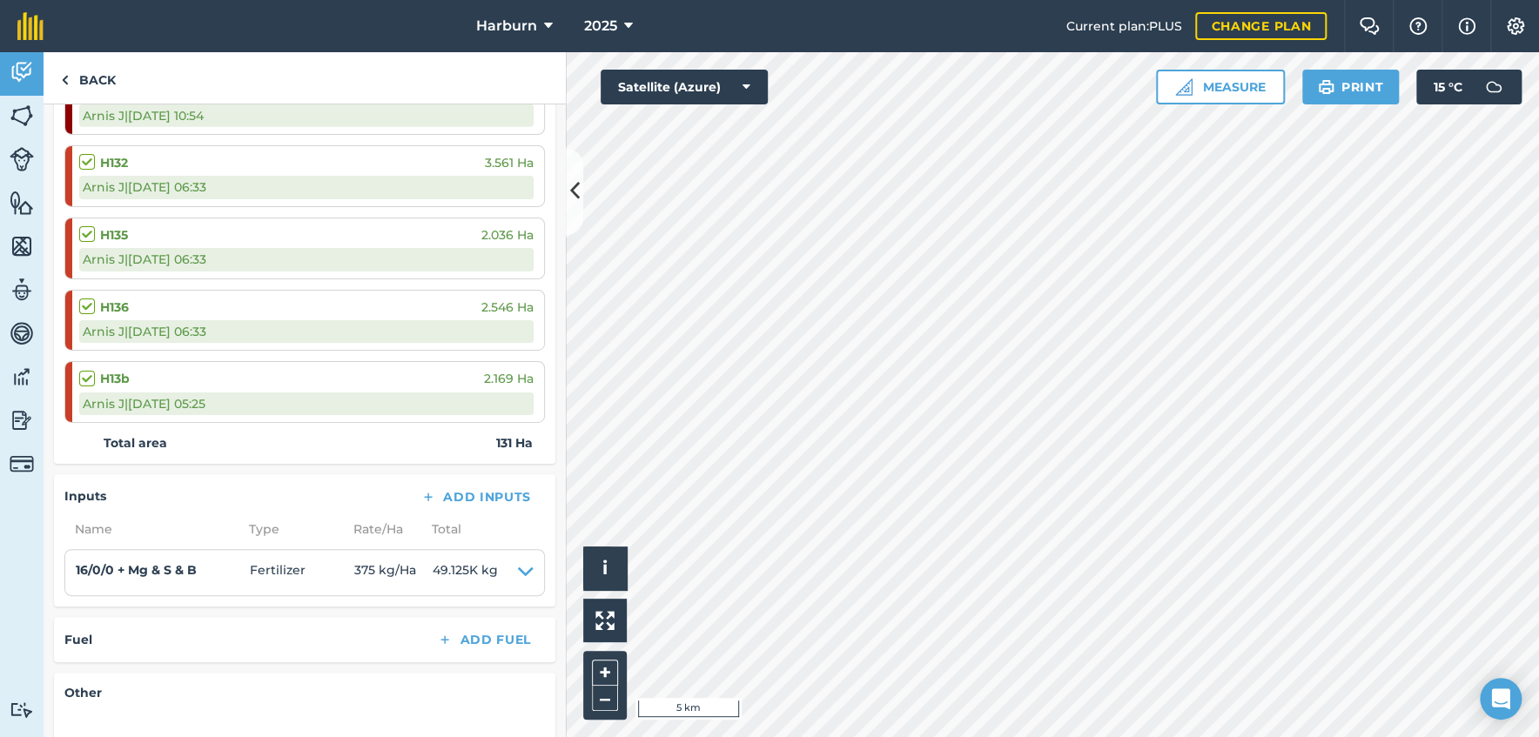
scroll to position [3287, 0]
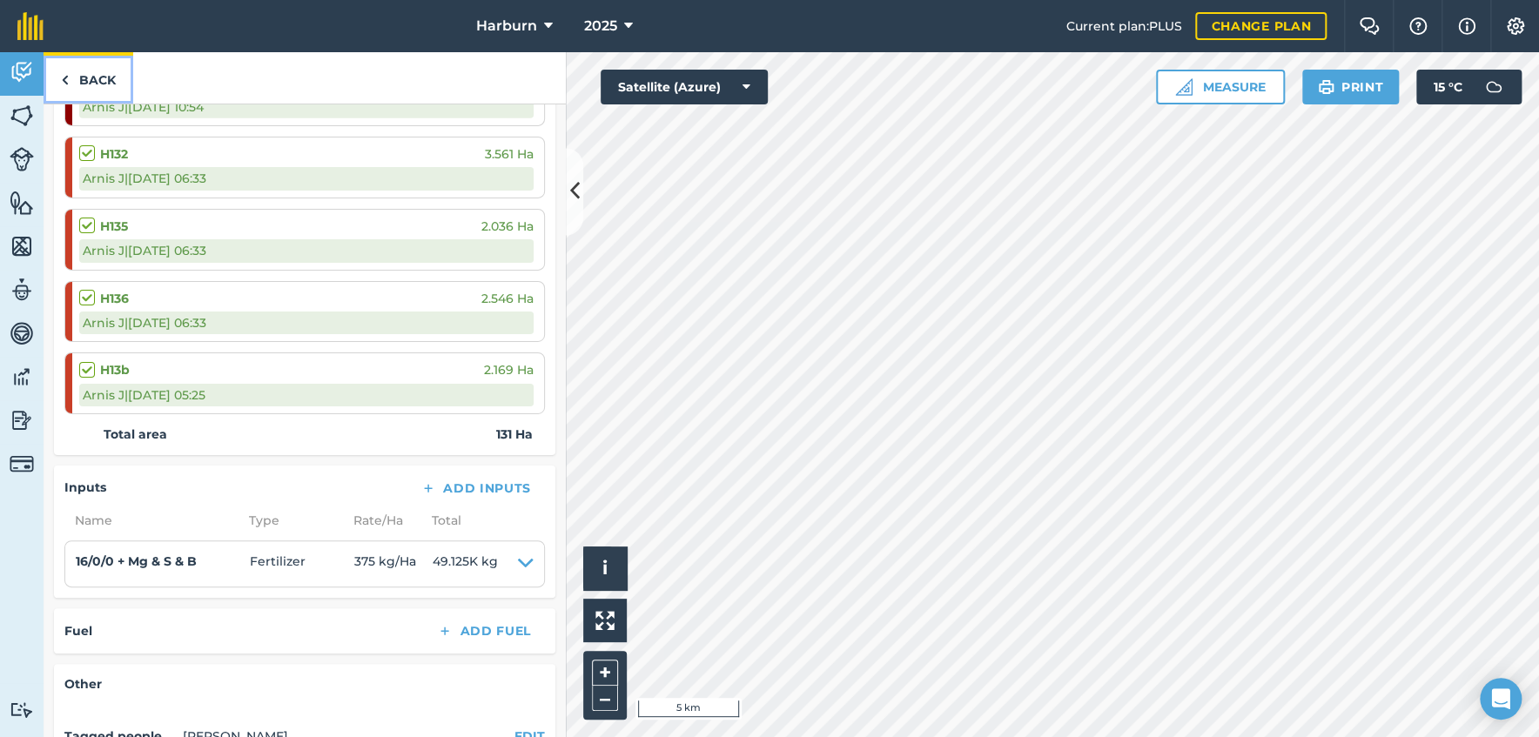
click at [64, 76] on img at bounding box center [65, 80] width 8 height 21
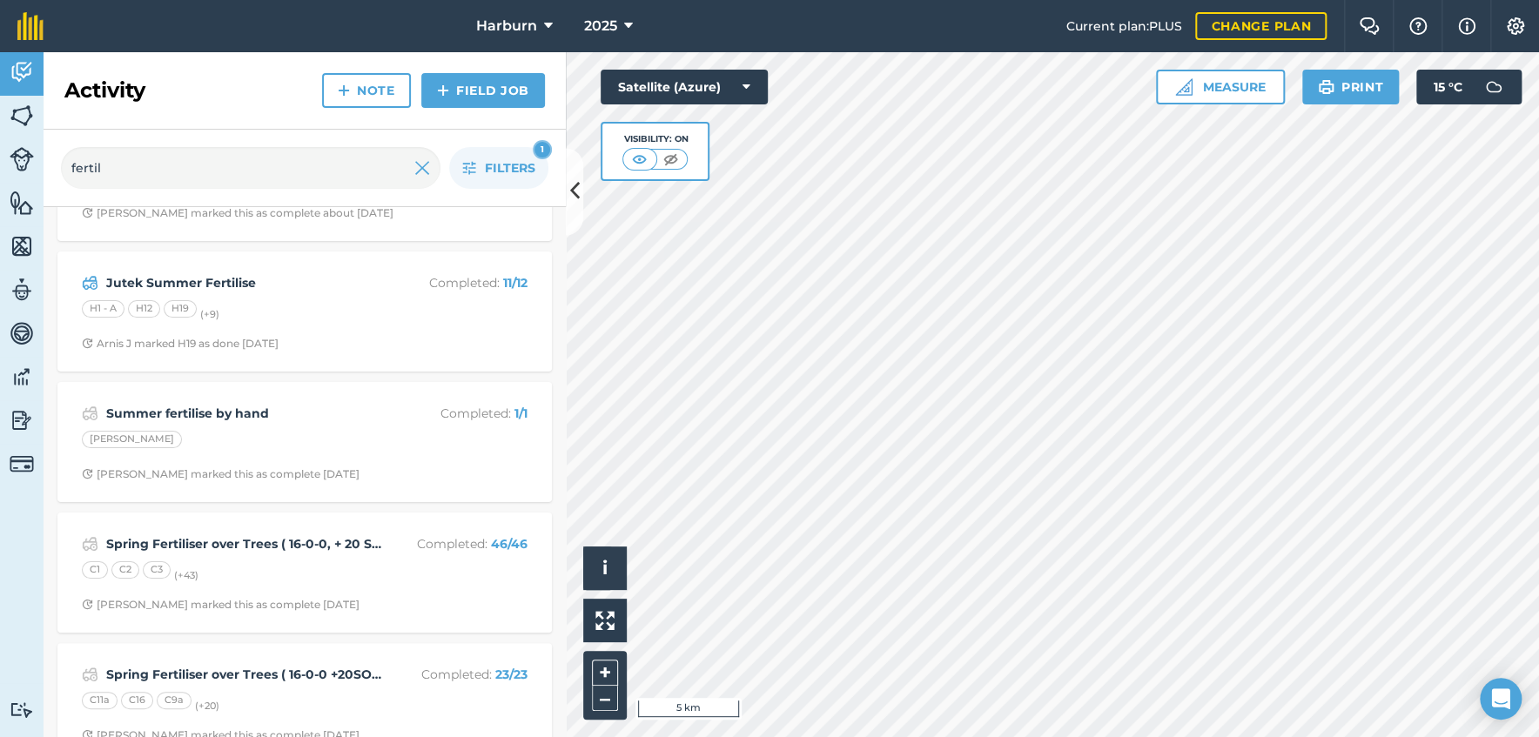
scroll to position [193, 0]
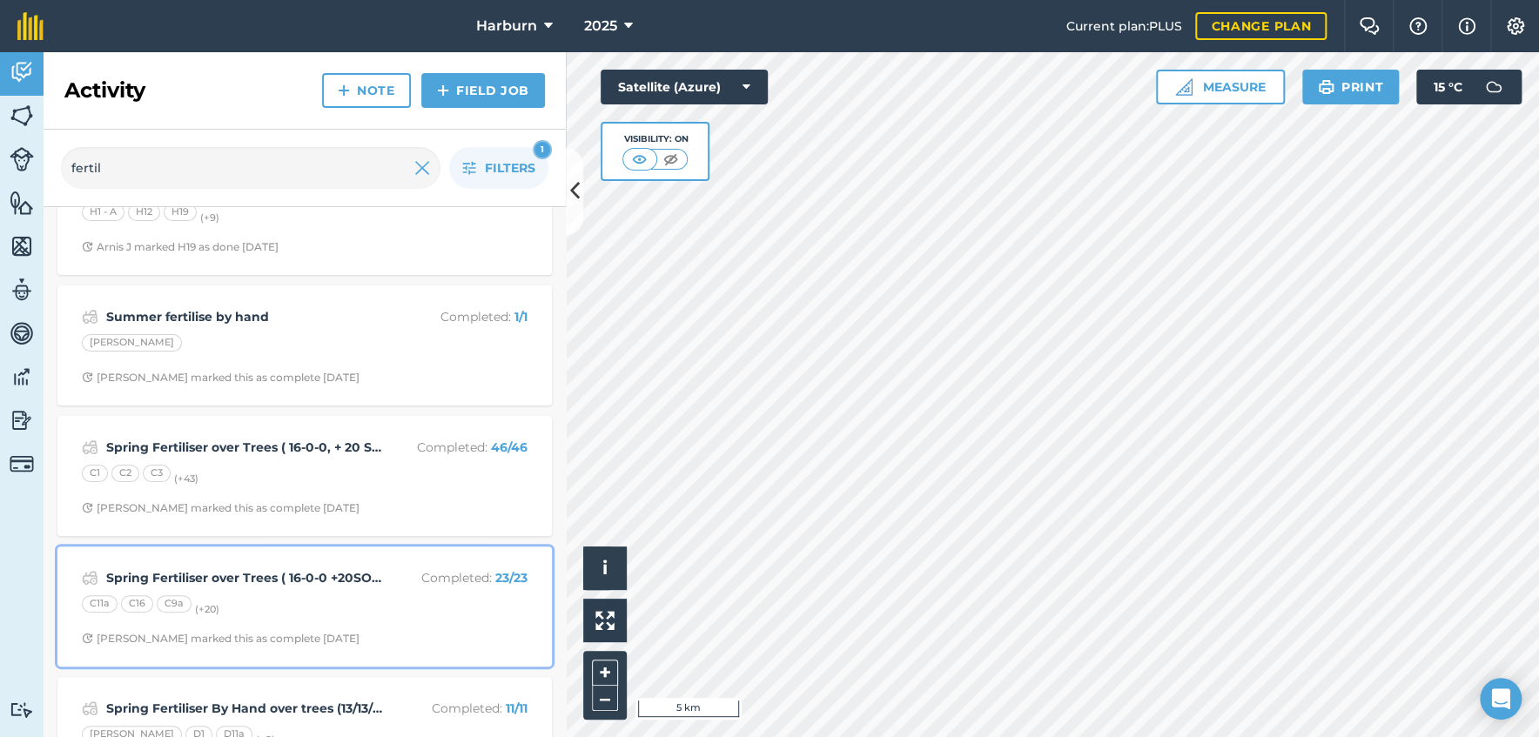
click at [213, 627] on div "Spring Fertiliser over Trees ( 16-0-0 +20SO3, 10Mg0, 0.02B ) @ 500KG per Ha Com…" at bounding box center [304, 606] width 473 height 99
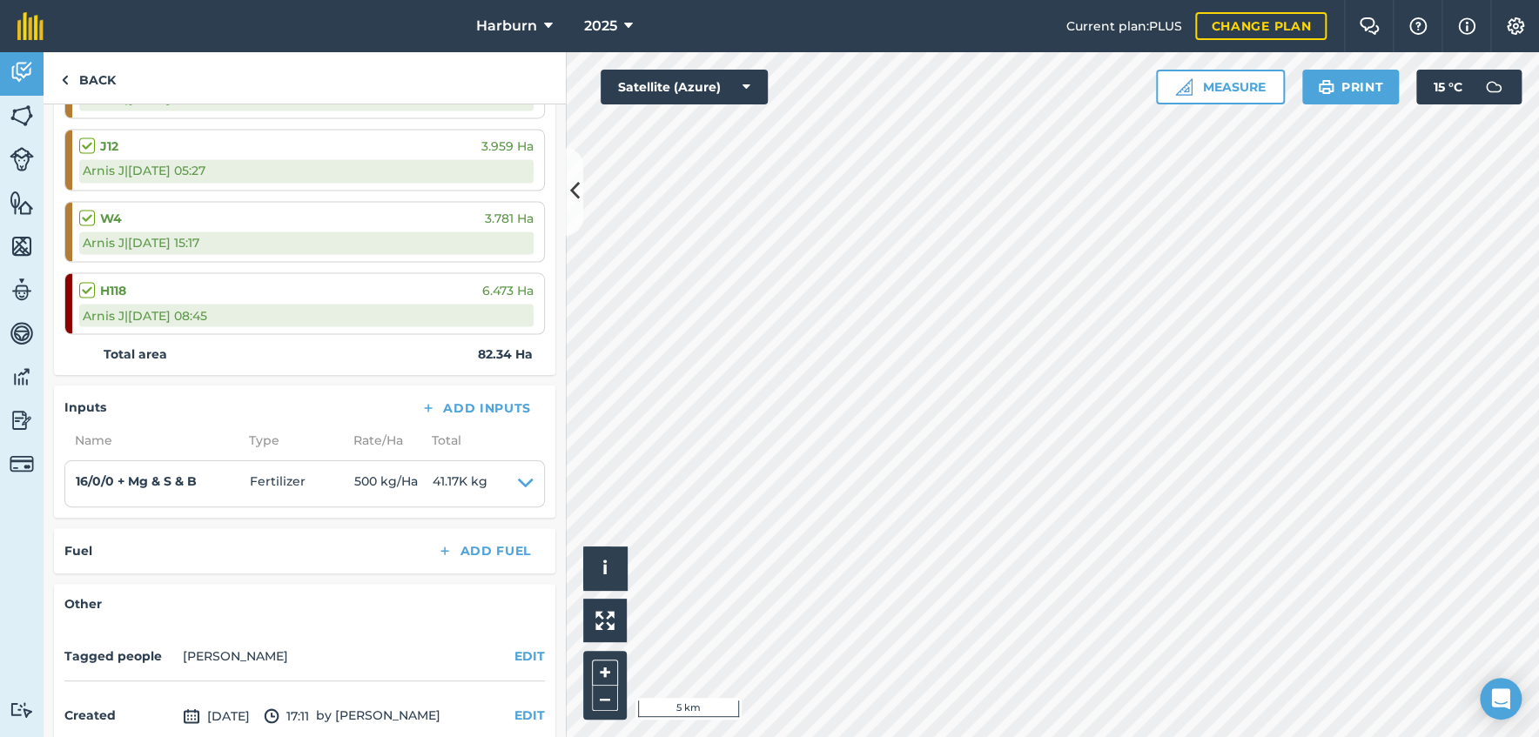
scroll to position [1740, 0]
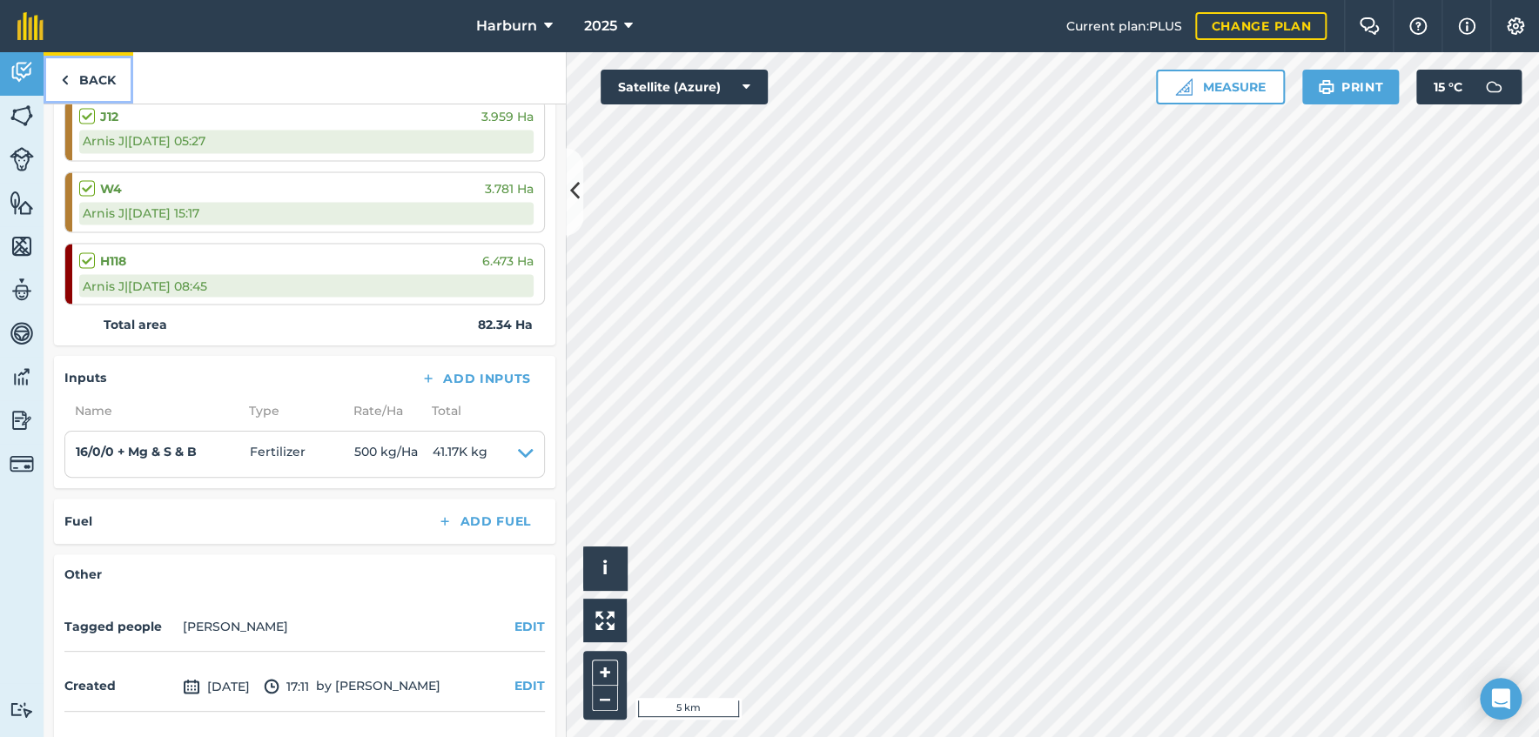
click at [65, 80] on img at bounding box center [65, 80] width 8 height 21
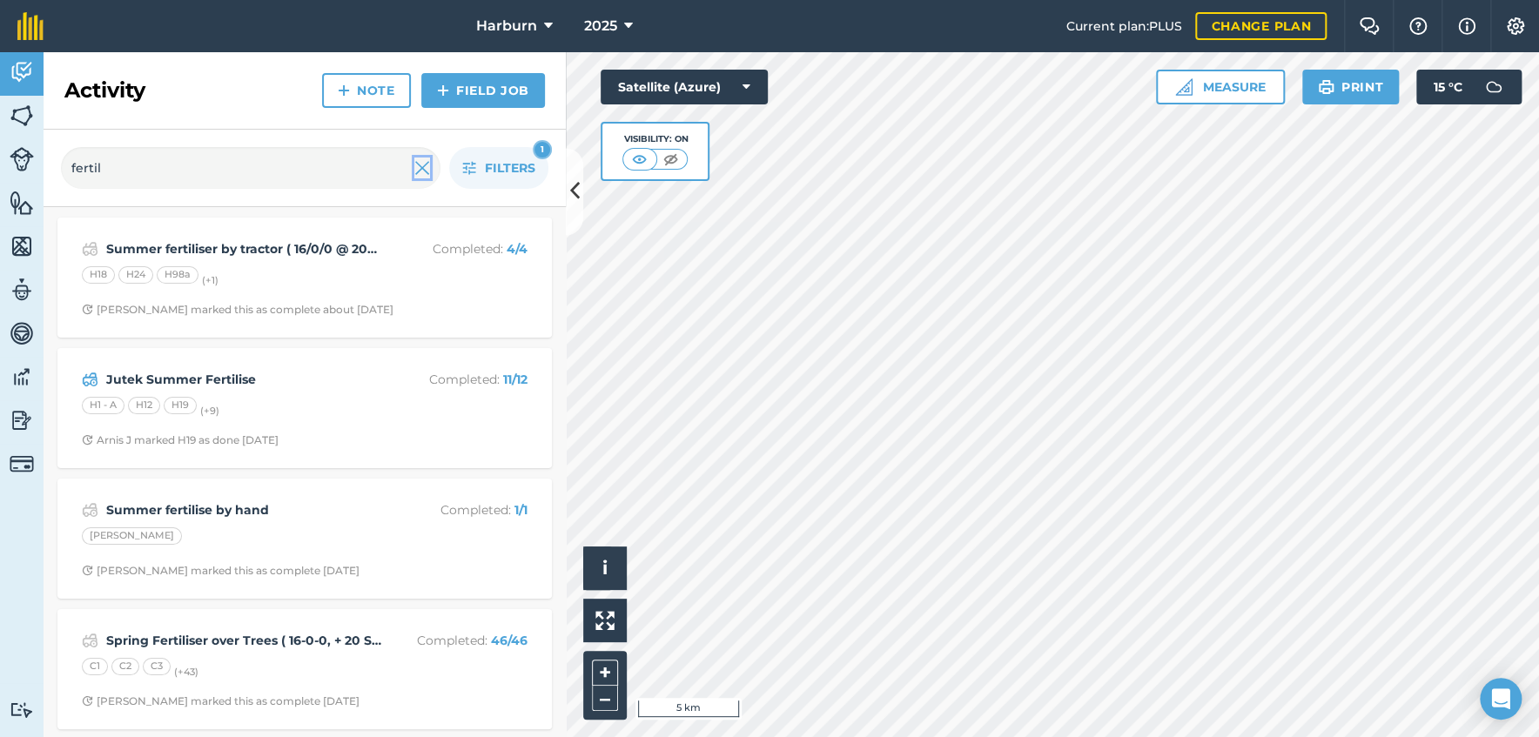
click at [425, 166] on img at bounding box center [422, 168] width 16 height 21
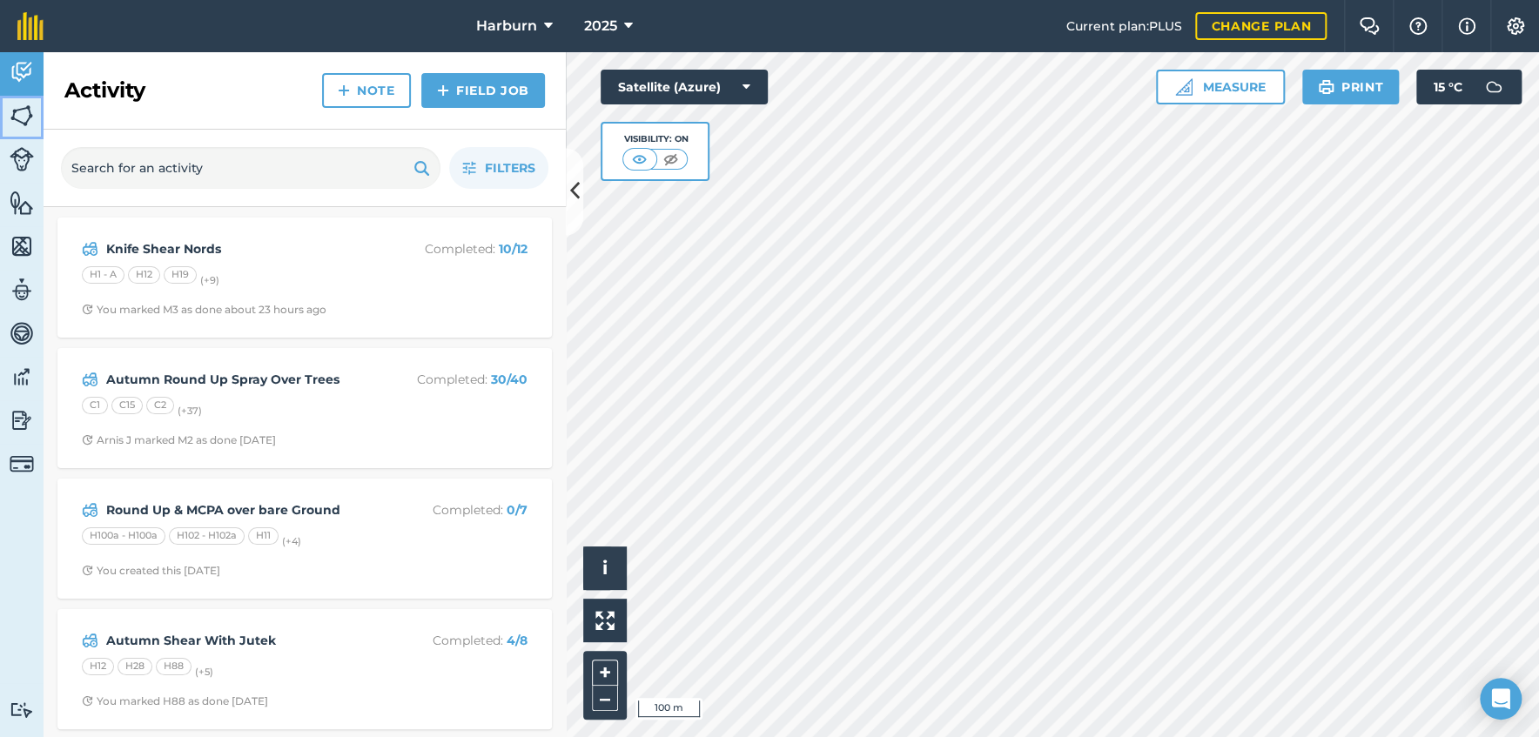
click at [15, 115] on img at bounding box center [22, 116] width 24 height 26
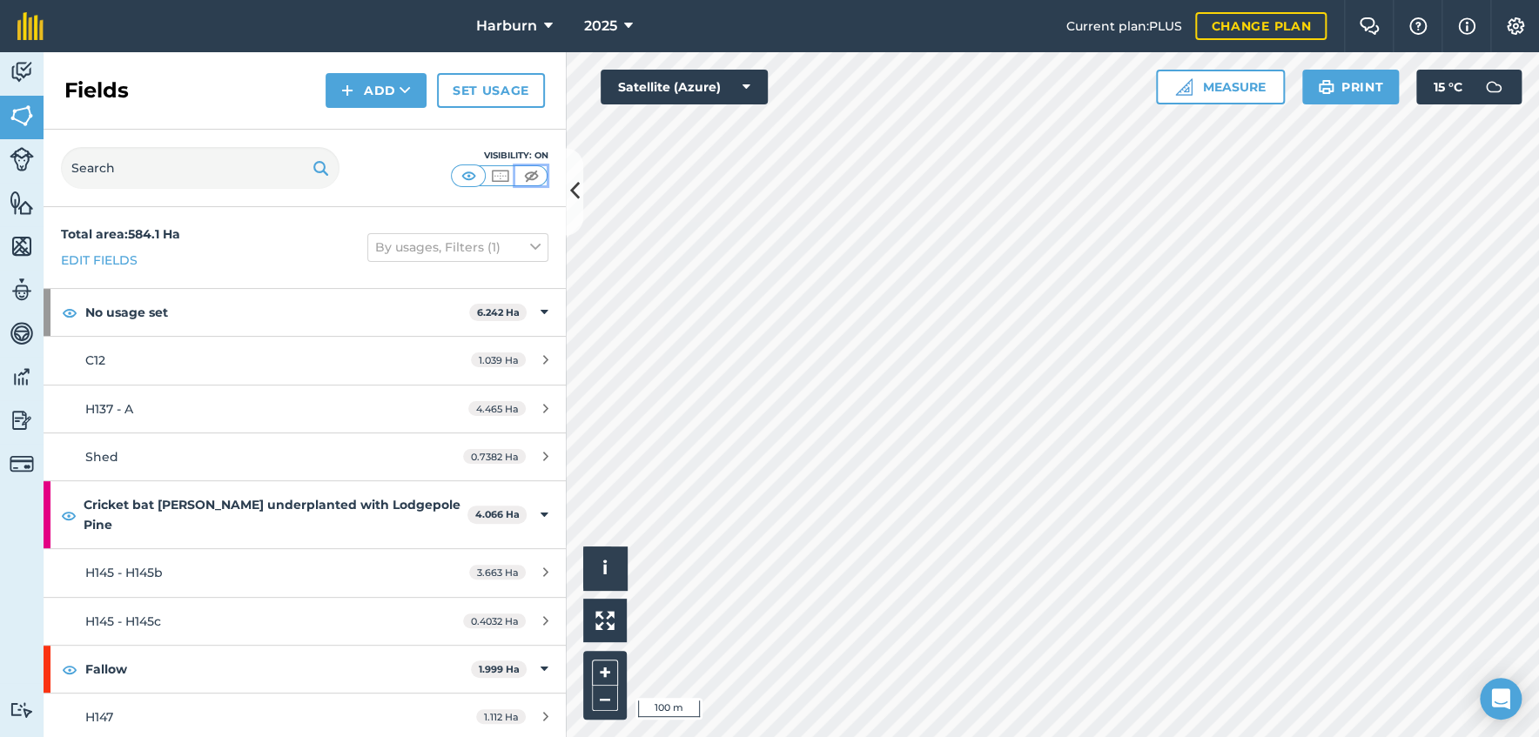
click at [521, 175] on img at bounding box center [531, 175] width 22 height 17
click at [32, 116] on img at bounding box center [22, 116] width 24 height 26
click at [495, 172] on img at bounding box center [500, 175] width 22 height 17
click at [467, 175] on img at bounding box center [469, 175] width 22 height 17
click at [21, 76] on img at bounding box center [22, 72] width 24 height 26
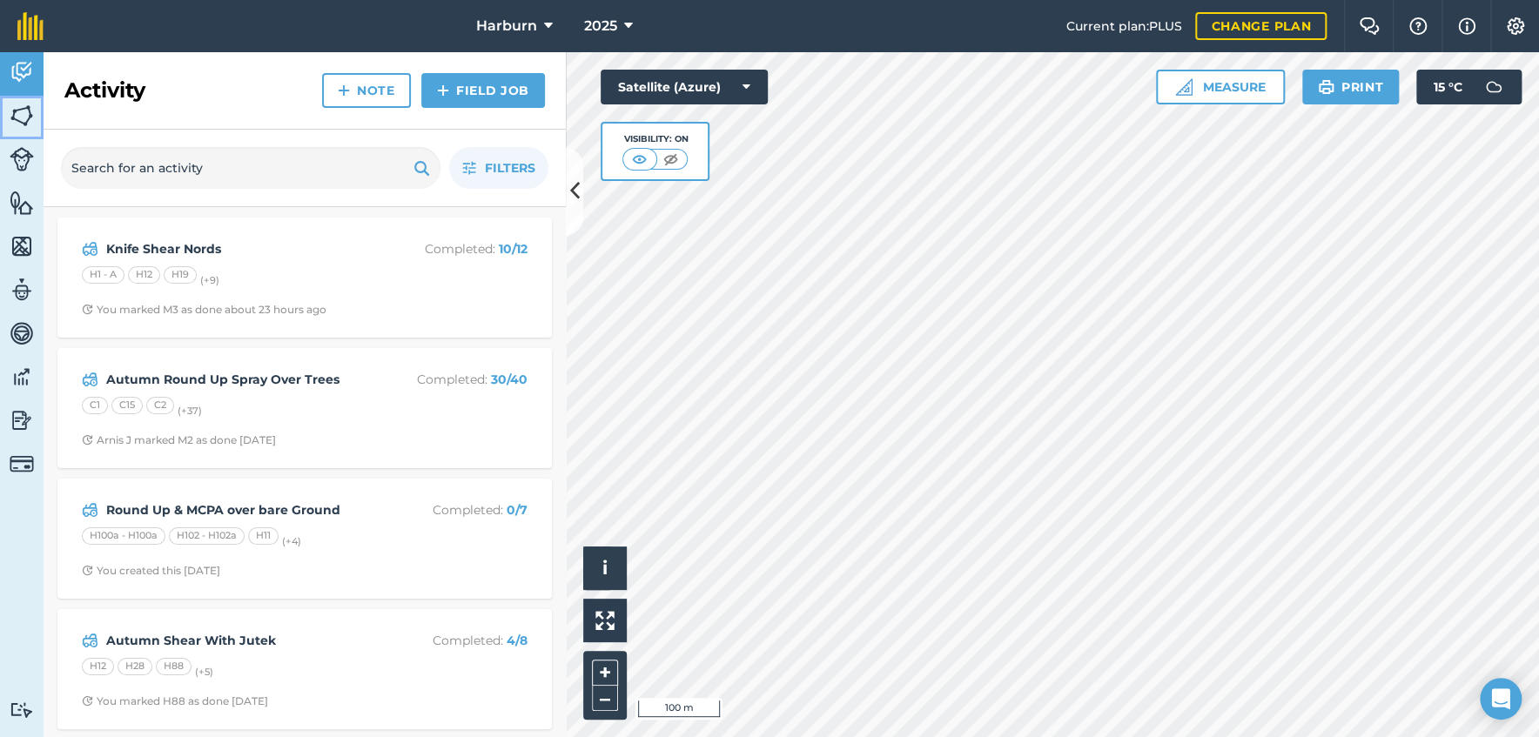
click at [22, 103] on img at bounding box center [22, 116] width 24 height 26
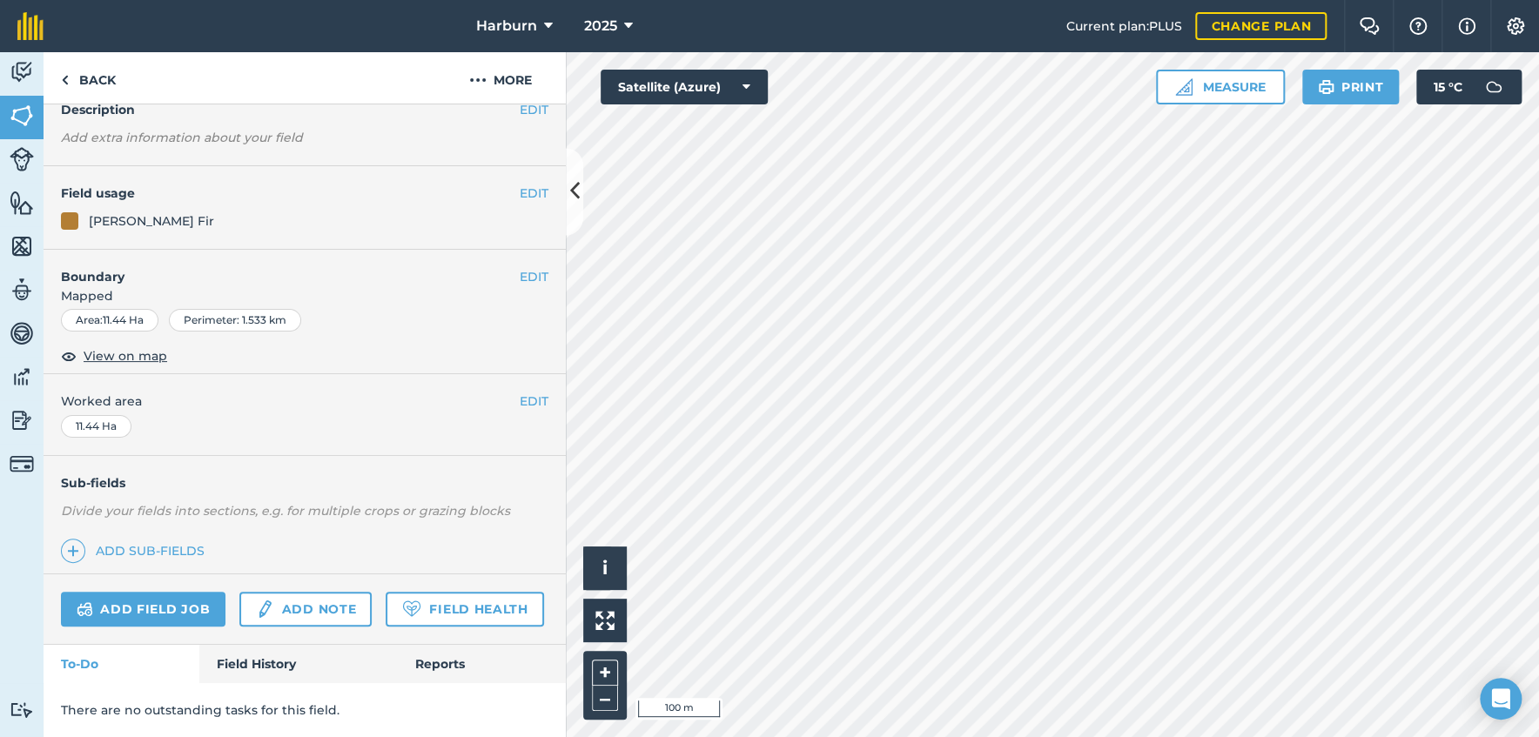
scroll to position [129, 0]
click at [261, 670] on link "Field History" at bounding box center [298, 664] width 198 height 38
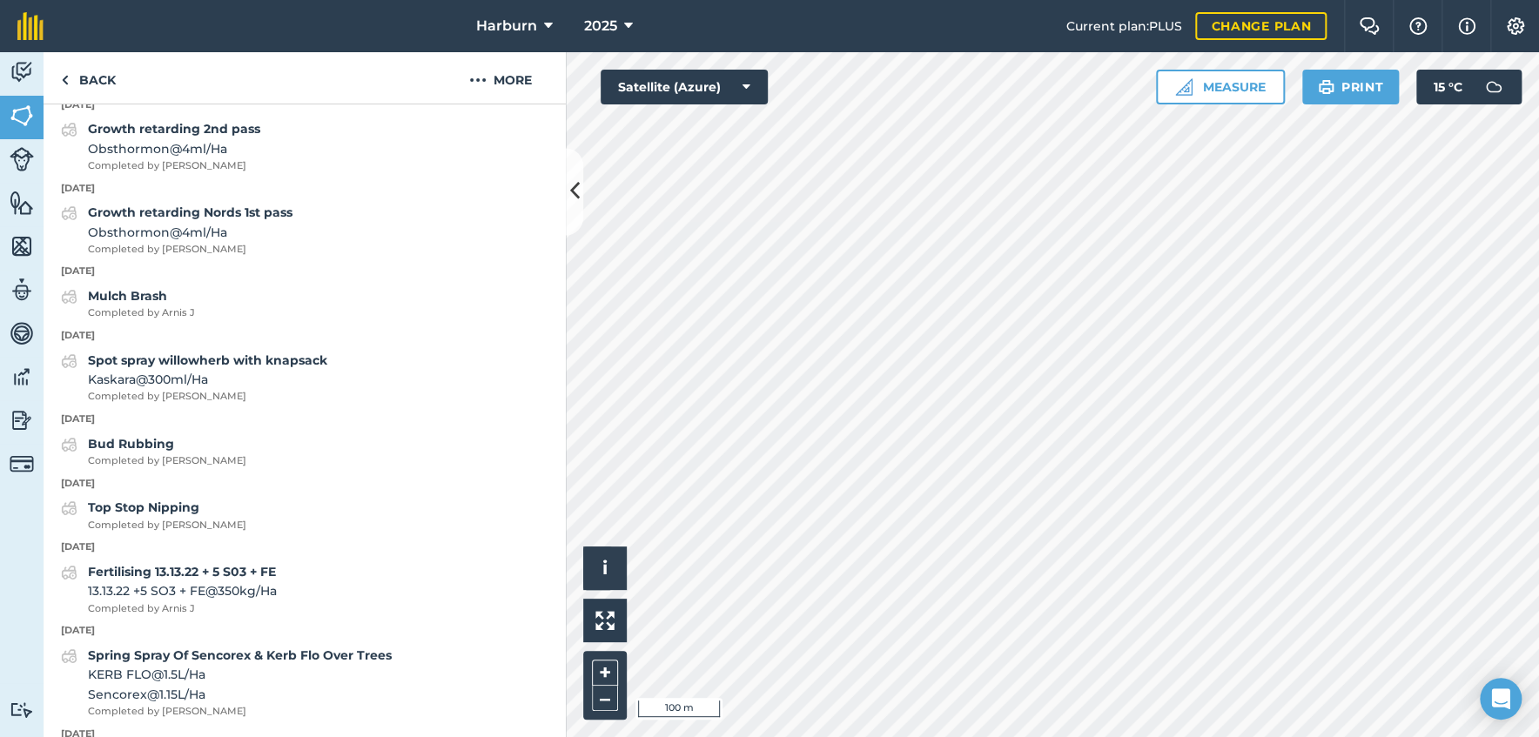
scroll to position [3416, 0]
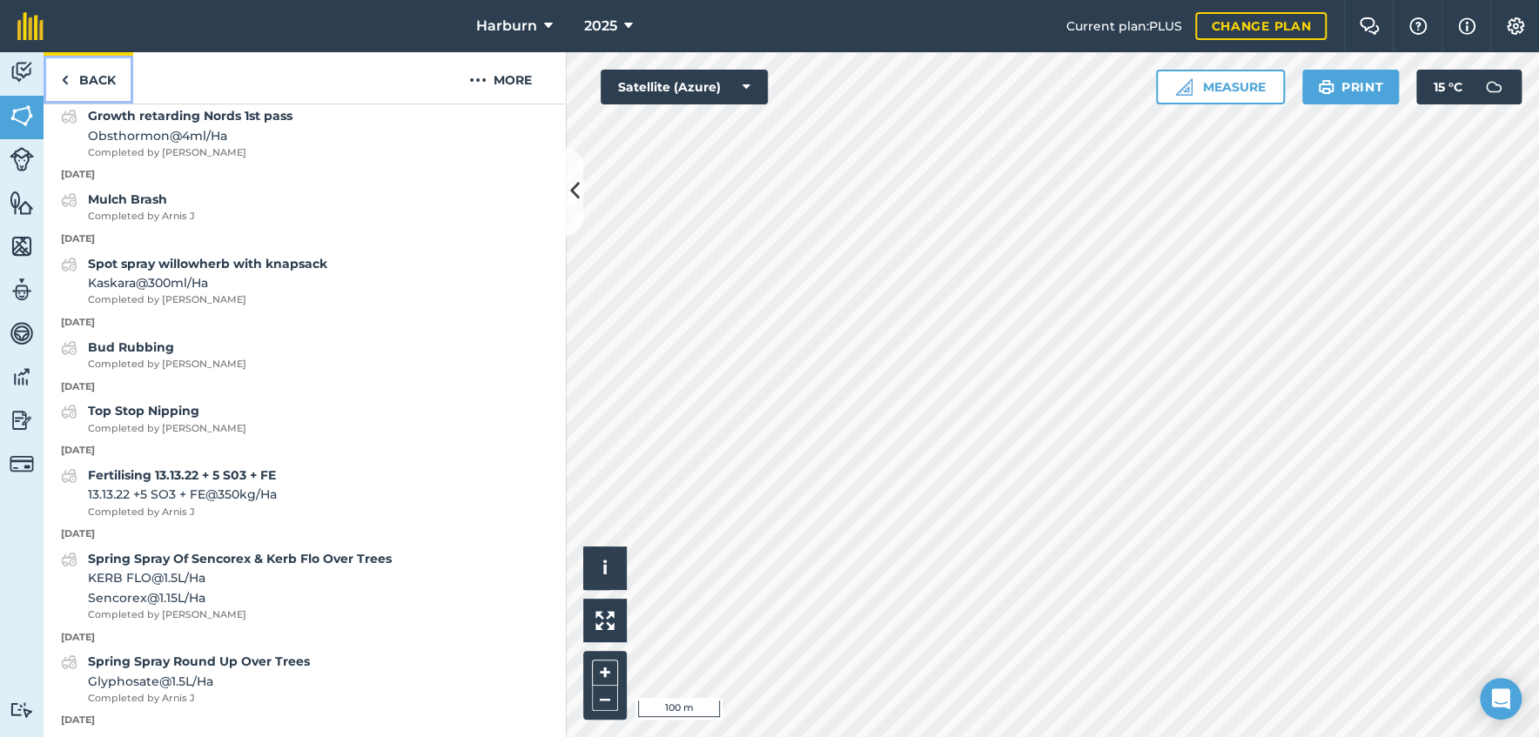
click at [63, 80] on img at bounding box center [65, 80] width 8 height 21
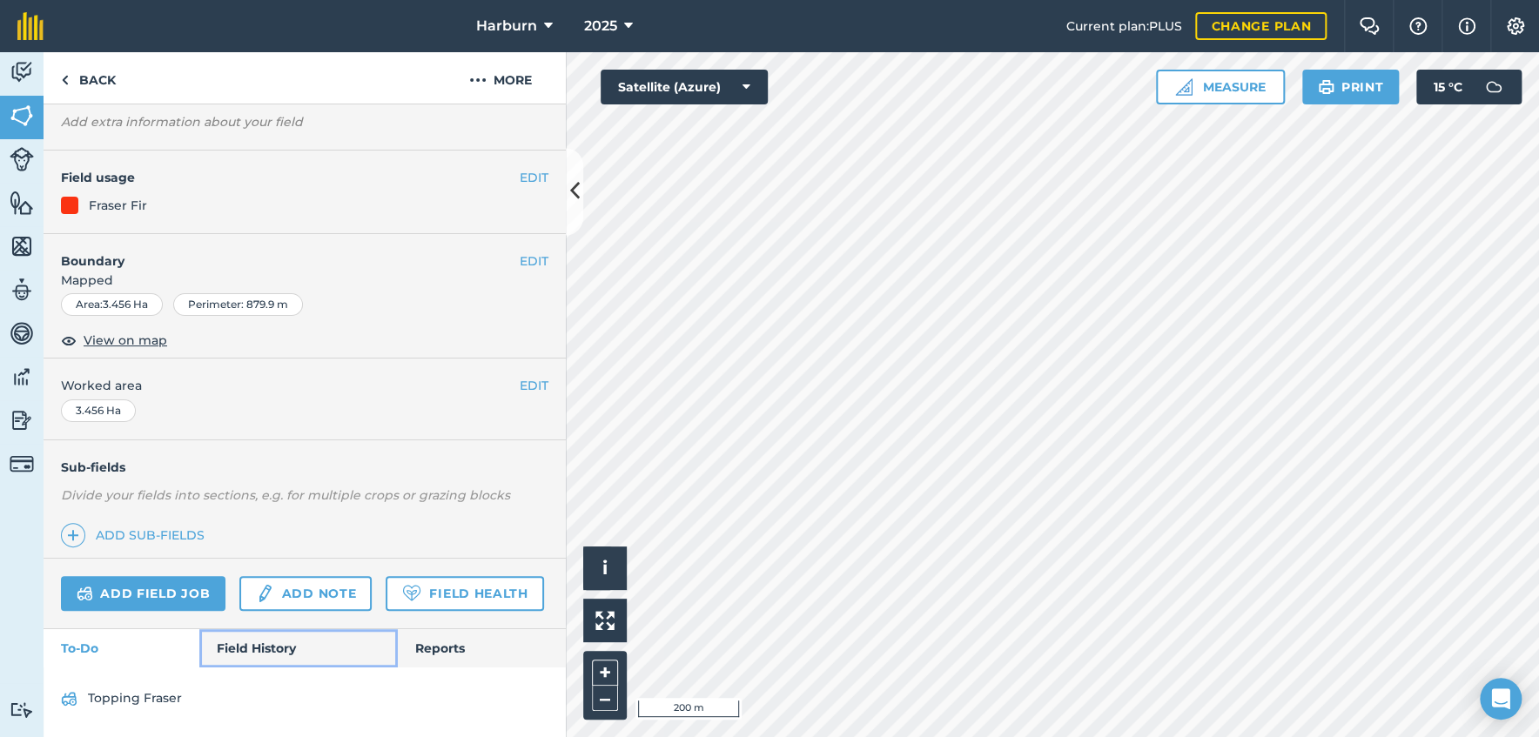
click at [251, 647] on link "Field History" at bounding box center [298, 648] width 198 height 38
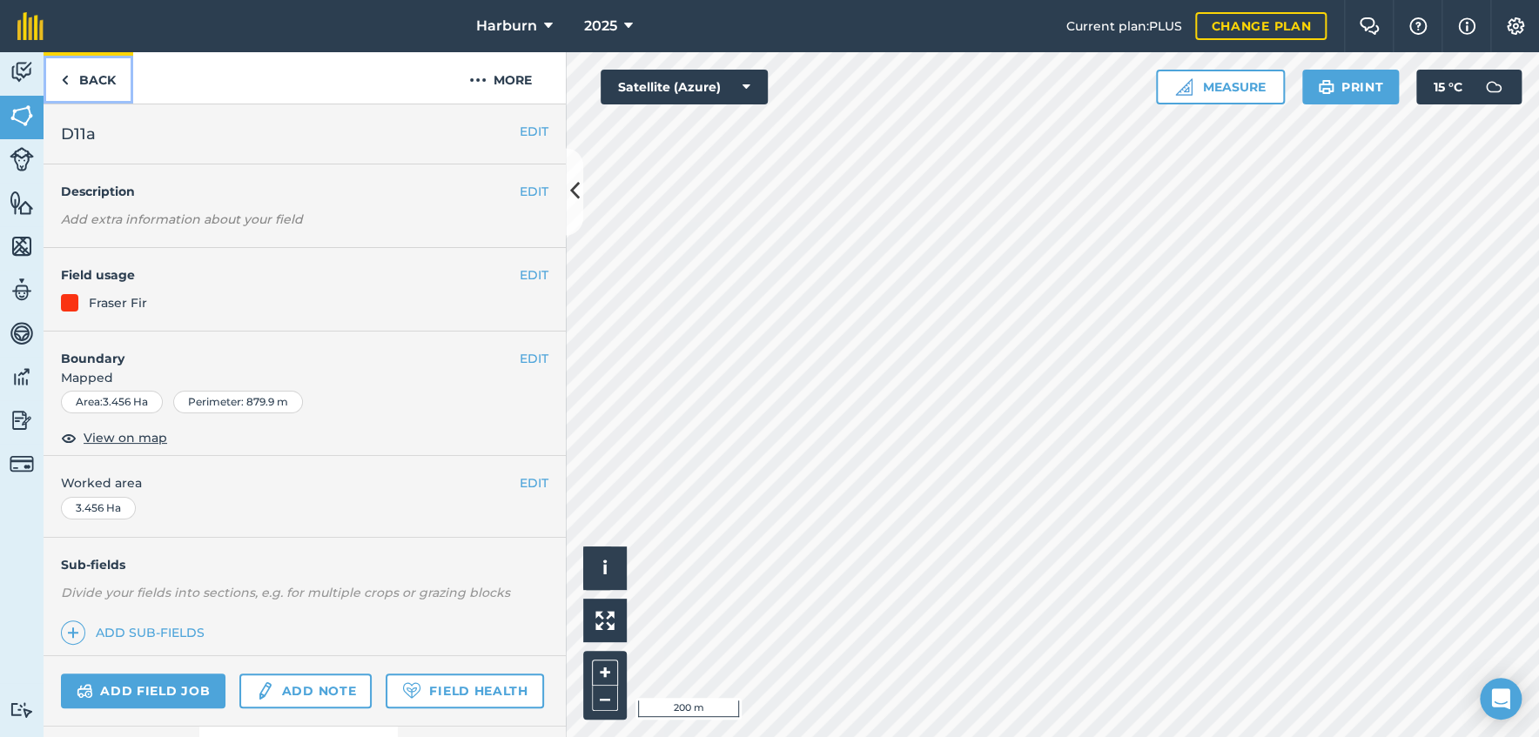
click at [64, 77] on img at bounding box center [65, 80] width 8 height 21
click at [66, 77] on img at bounding box center [65, 80] width 8 height 21
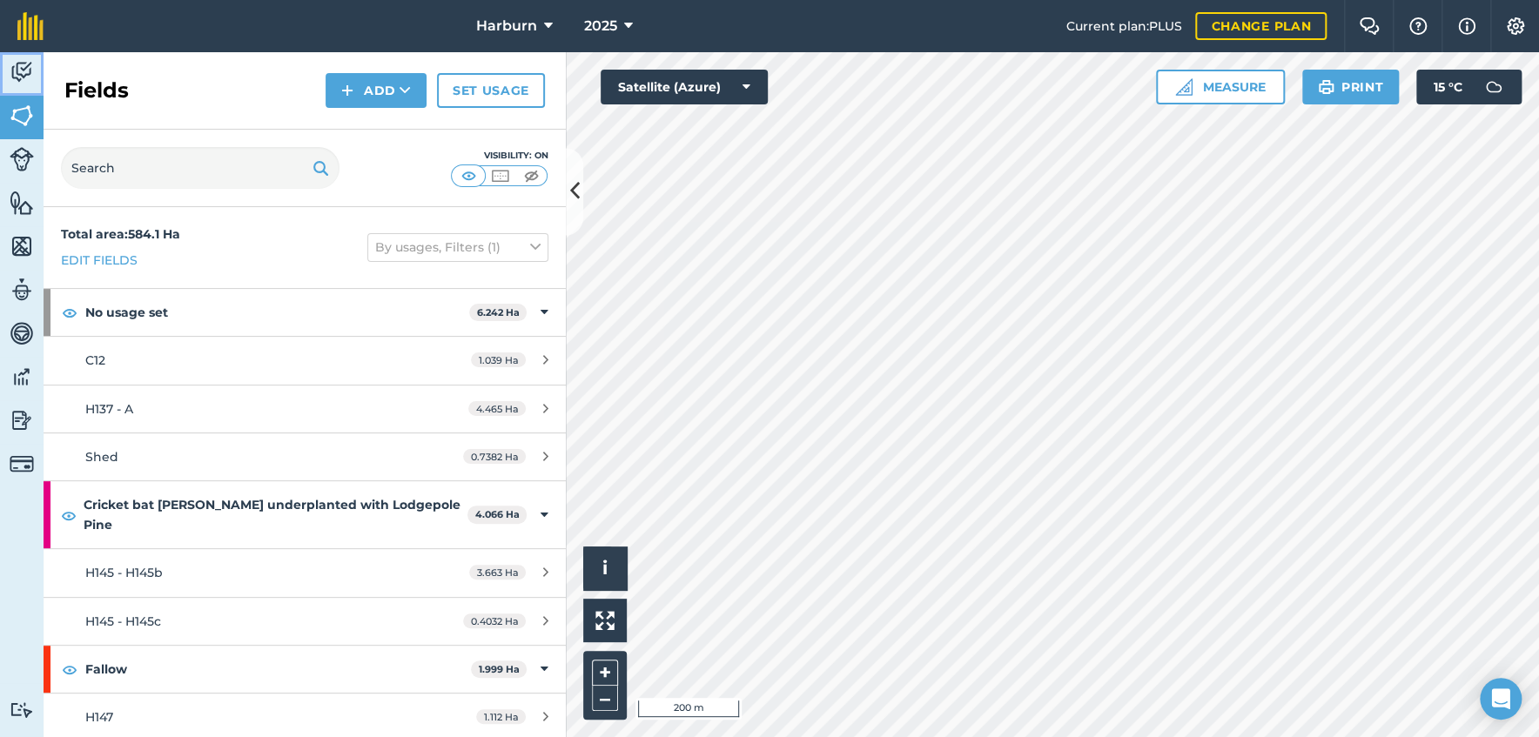
click at [26, 75] on img at bounding box center [22, 72] width 24 height 26
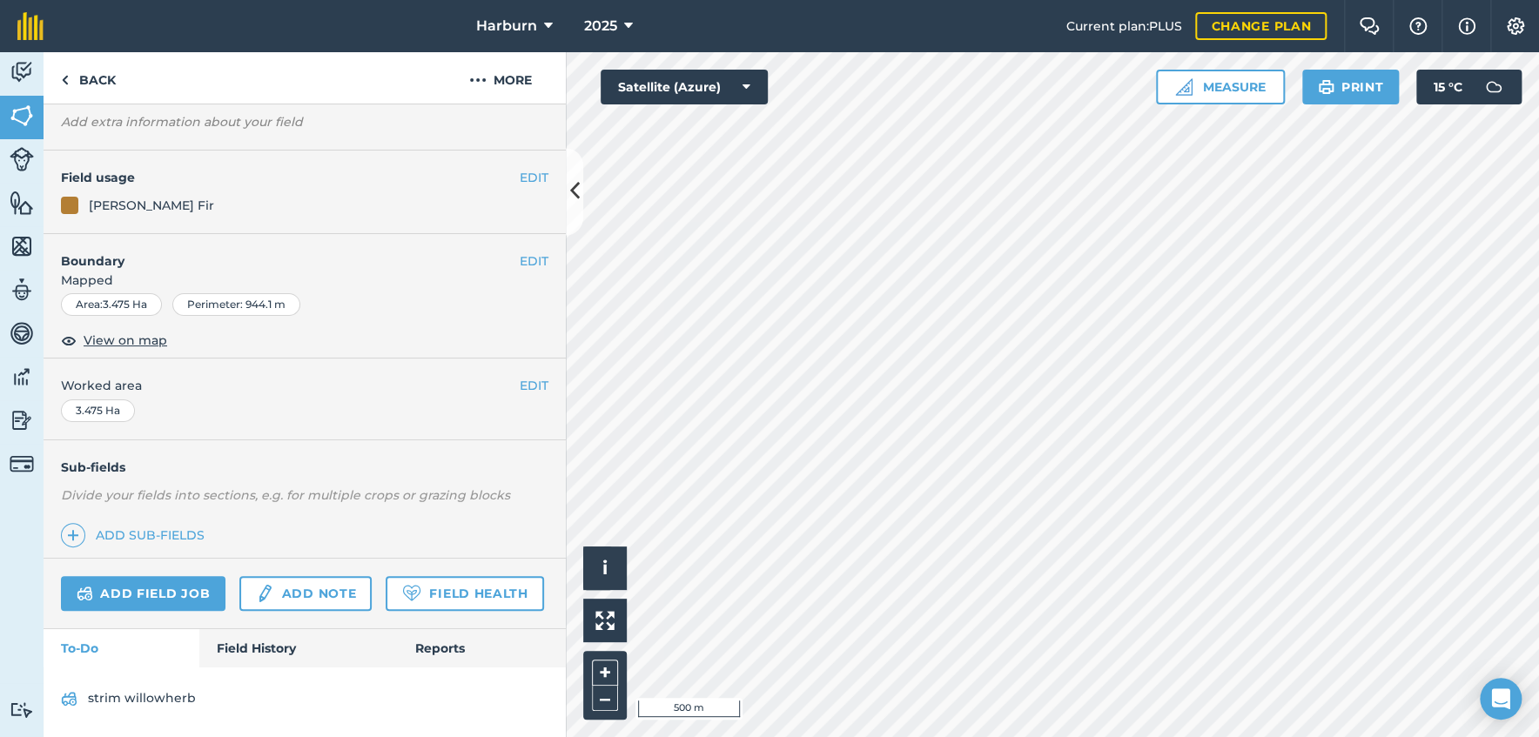
scroll to position [144, 0]
click at [252, 645] on link "Field History" at bounding box center [298, 648] width 198 height 38
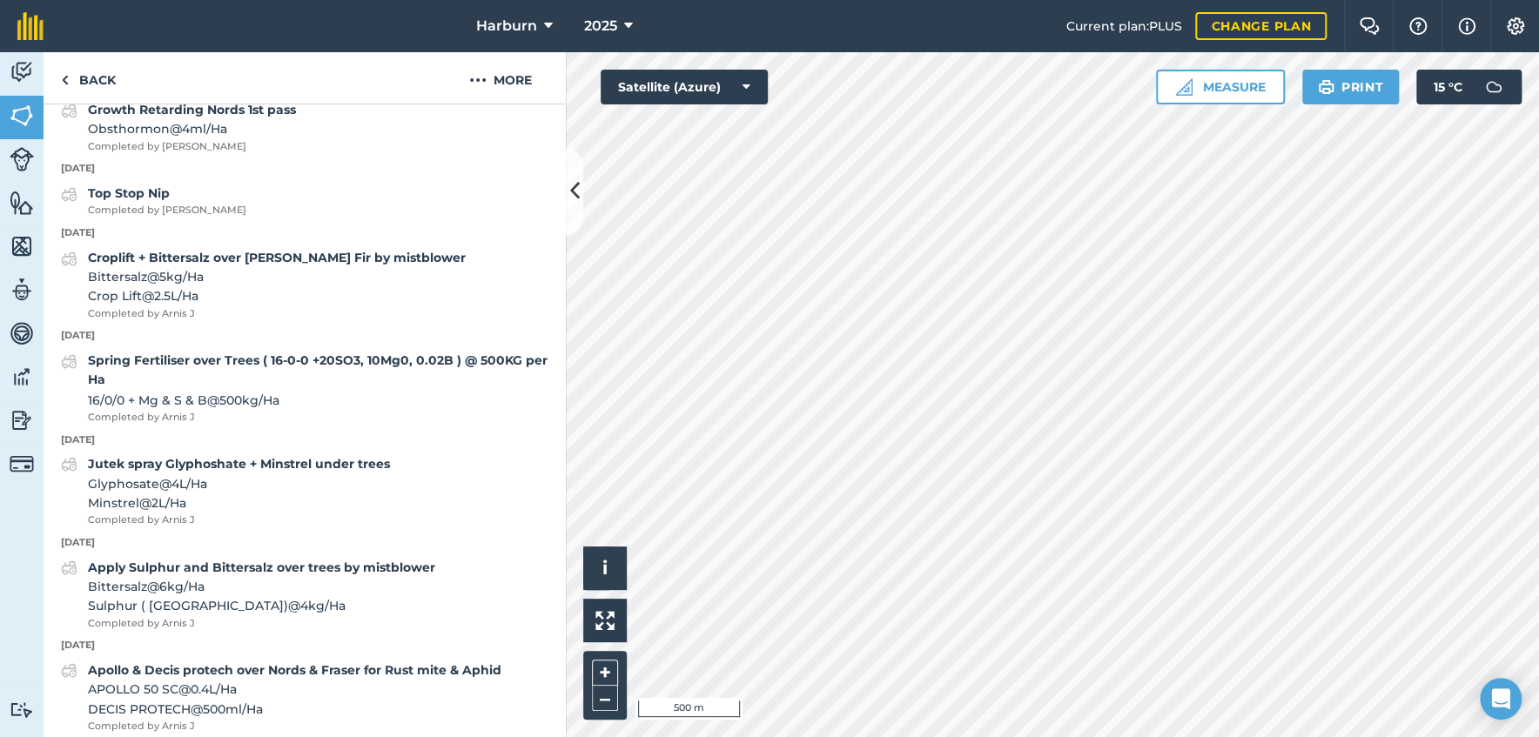
scroll to position [1691, 0]
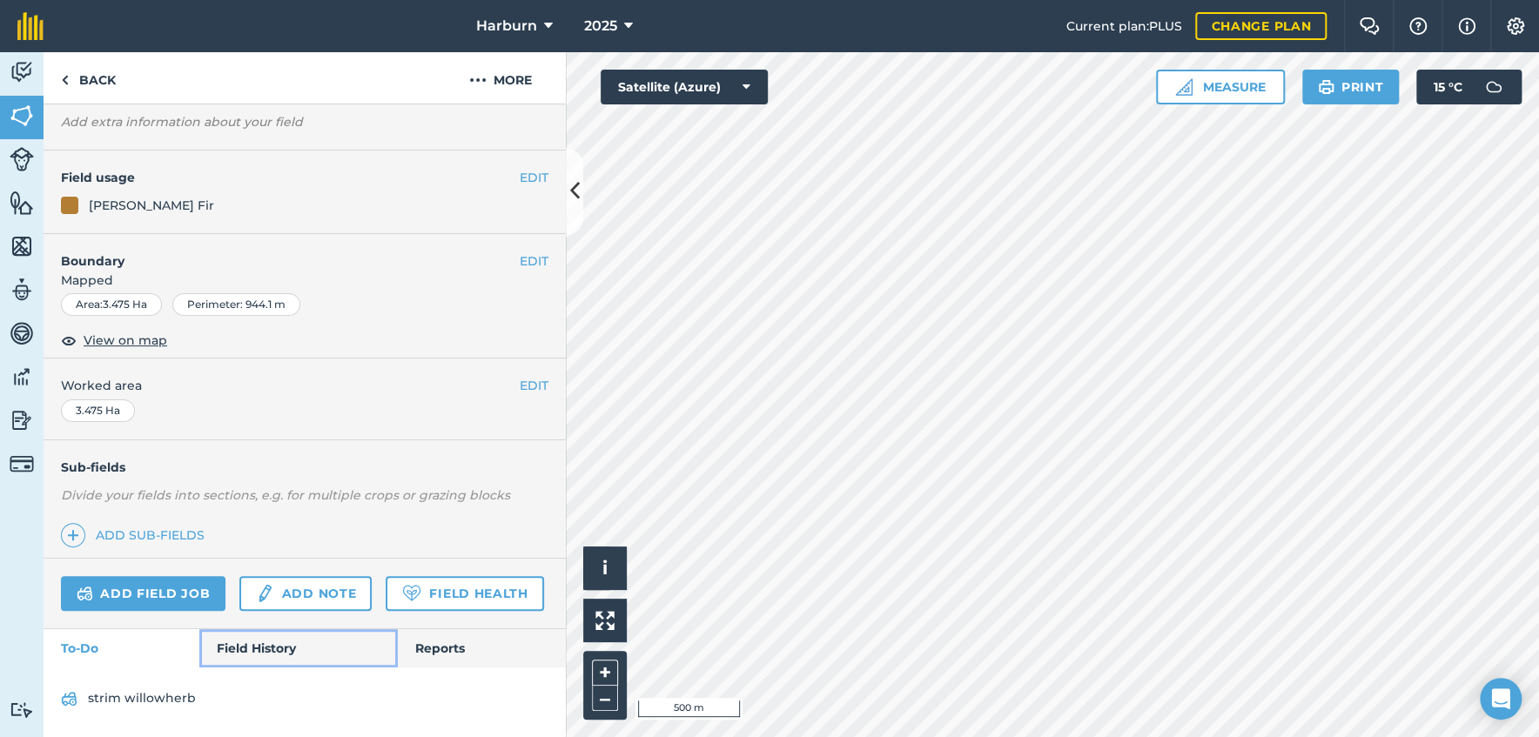
scroll to position [144, 0]
